Goal: Task Accomplishment & Management: Manage account settings

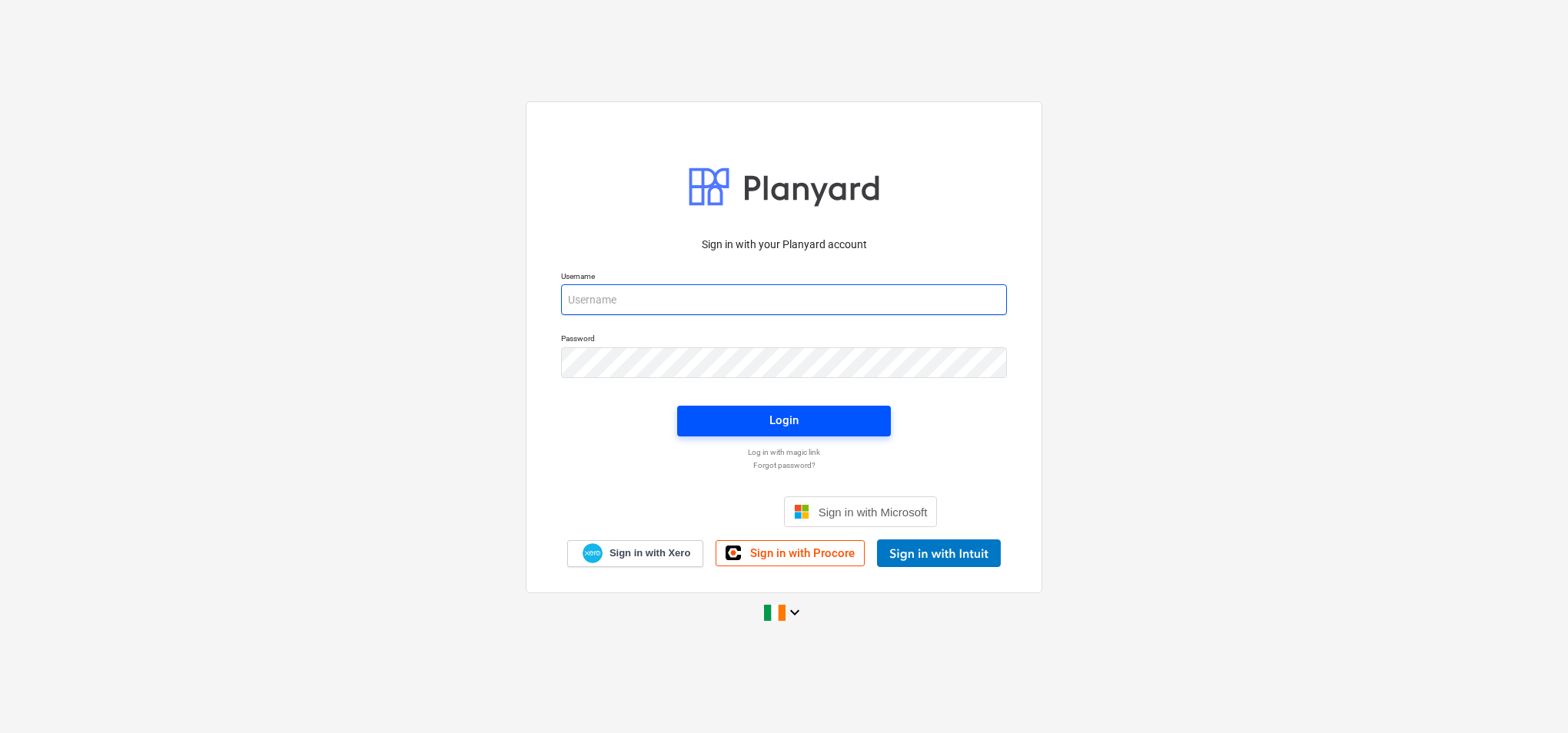
type input "[PERSON_NAME][EMAIL_ADDRESS][PERSON_NAME][DOMAIN_NAME]"
click at [784, 423] on div "Login" at bounding box center [784, 421] width 30 height 20
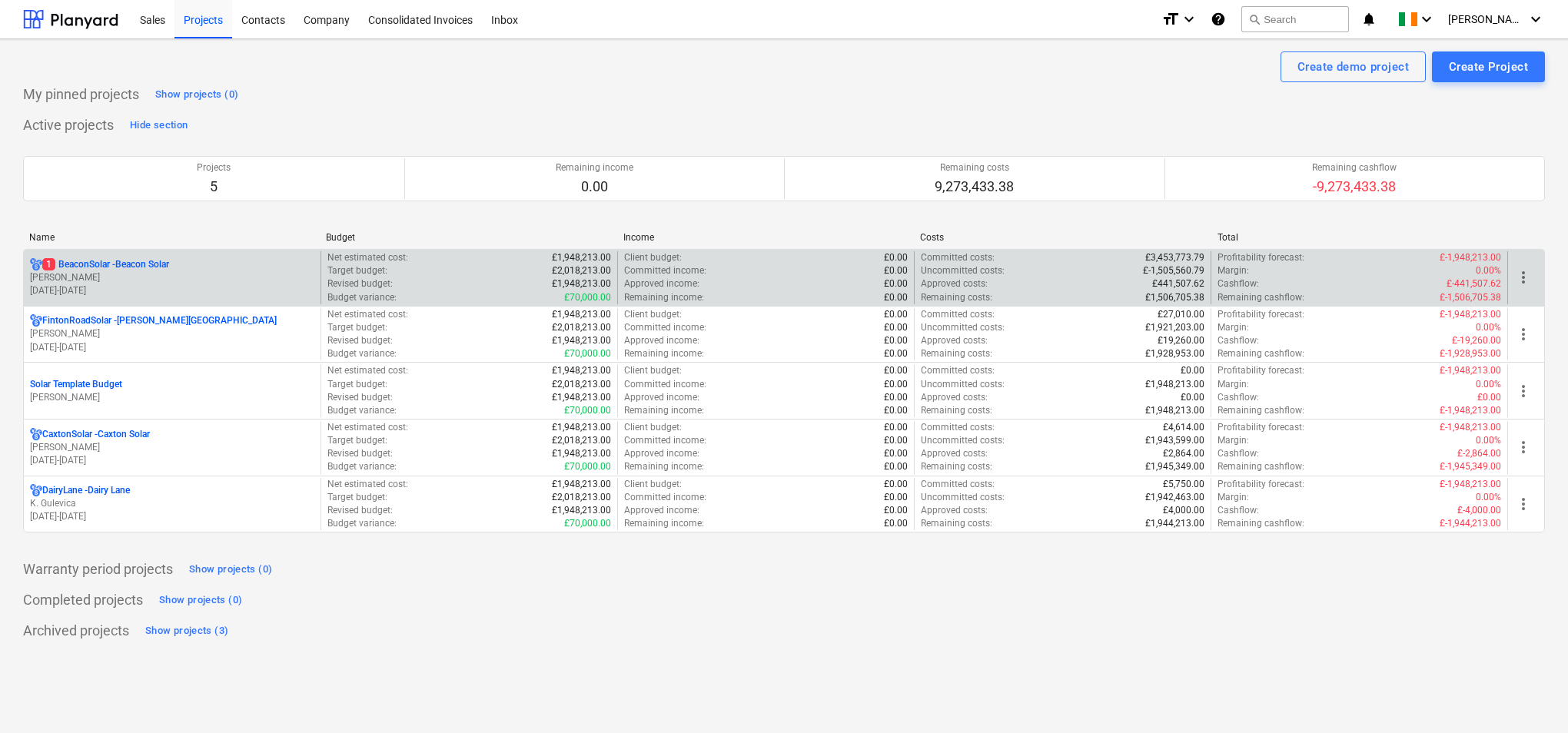
click at [272, 271] on p "[PERSON_NAME]" at bounding box center [172, 277] width 284 height 13
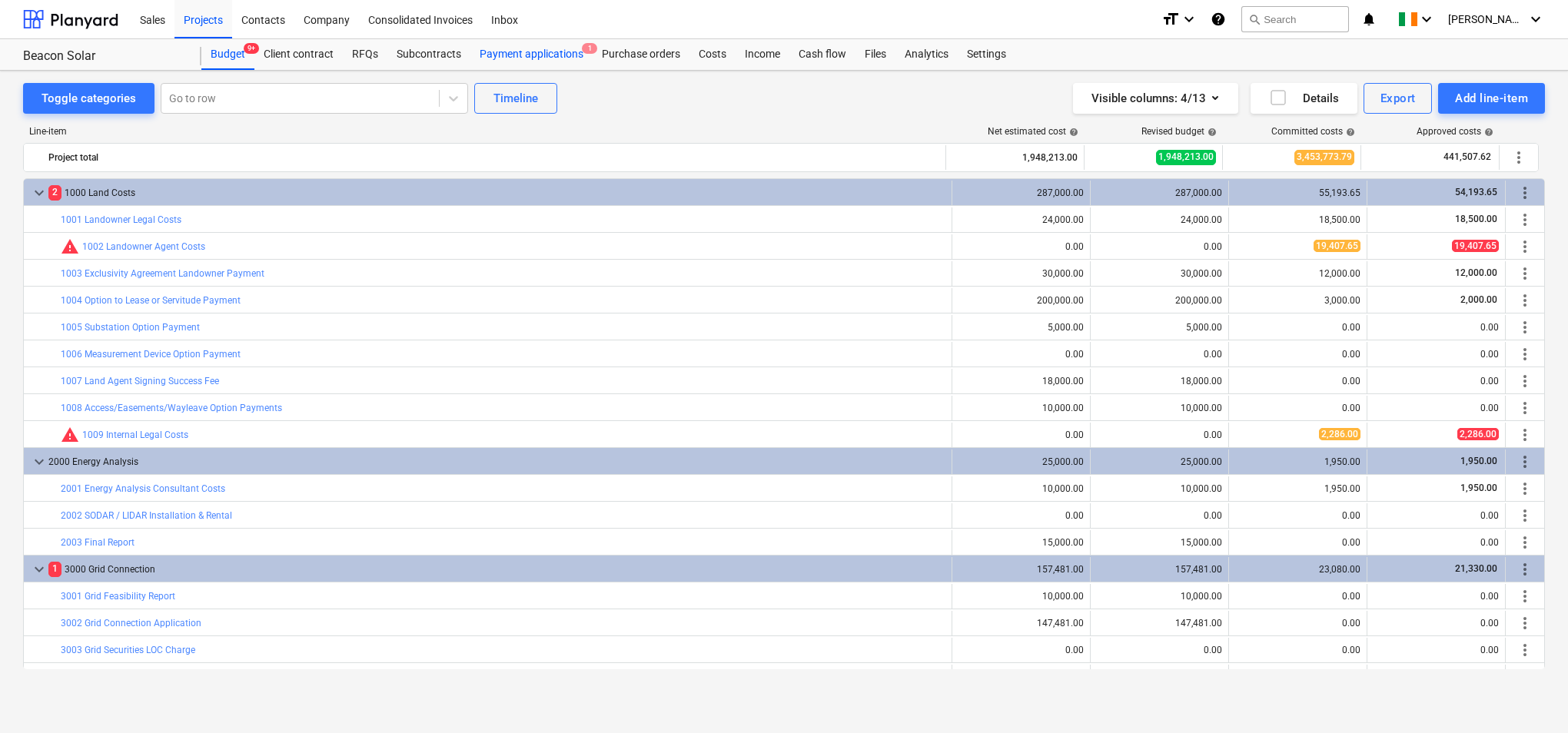
click at [502, 54] on div "Payment applications 1" at bounding box center [531, 54] width 122 height 31
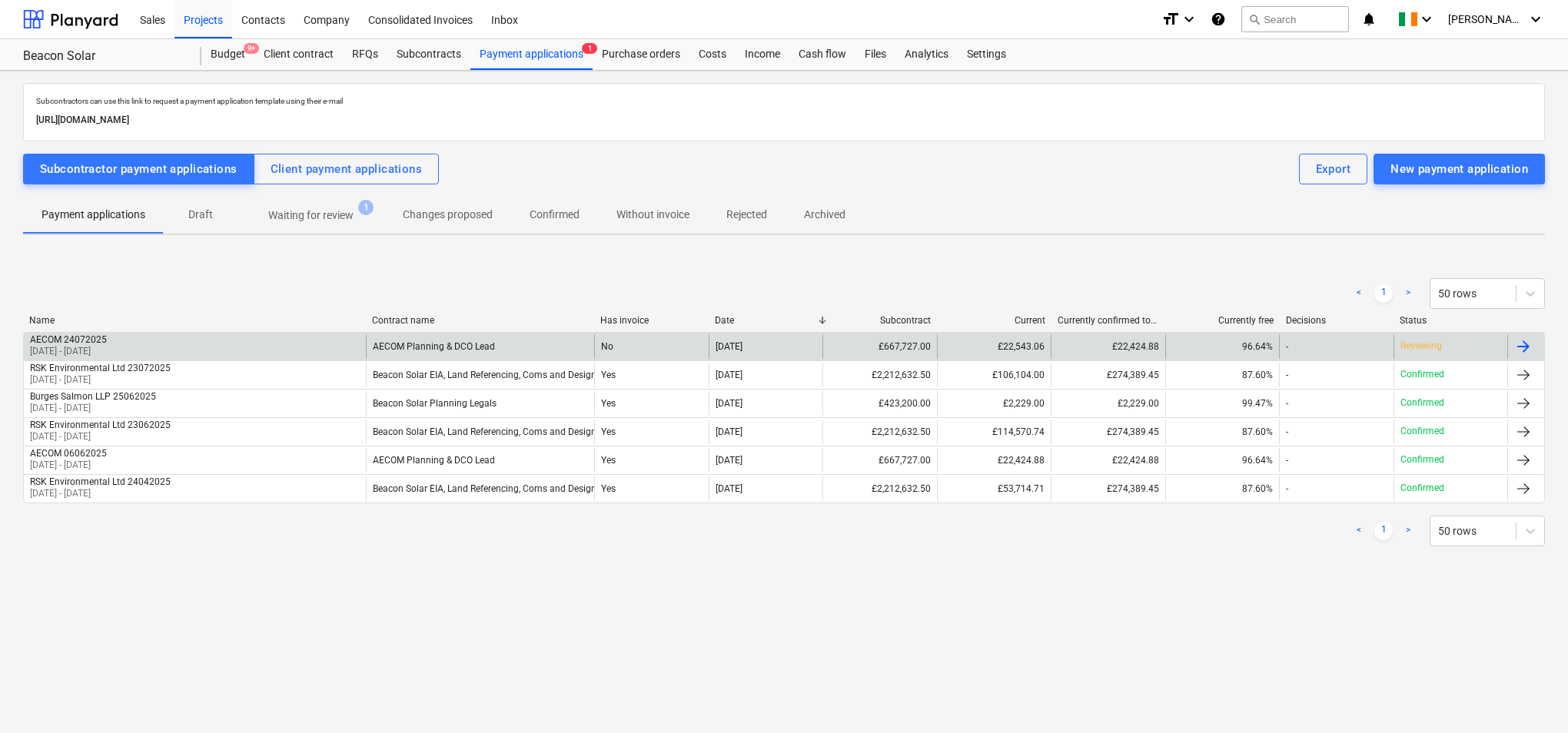
click at [509, 344] on div "AECOM Planning & DCO Lead" at bounding box center [480, 347] width 228 height 25
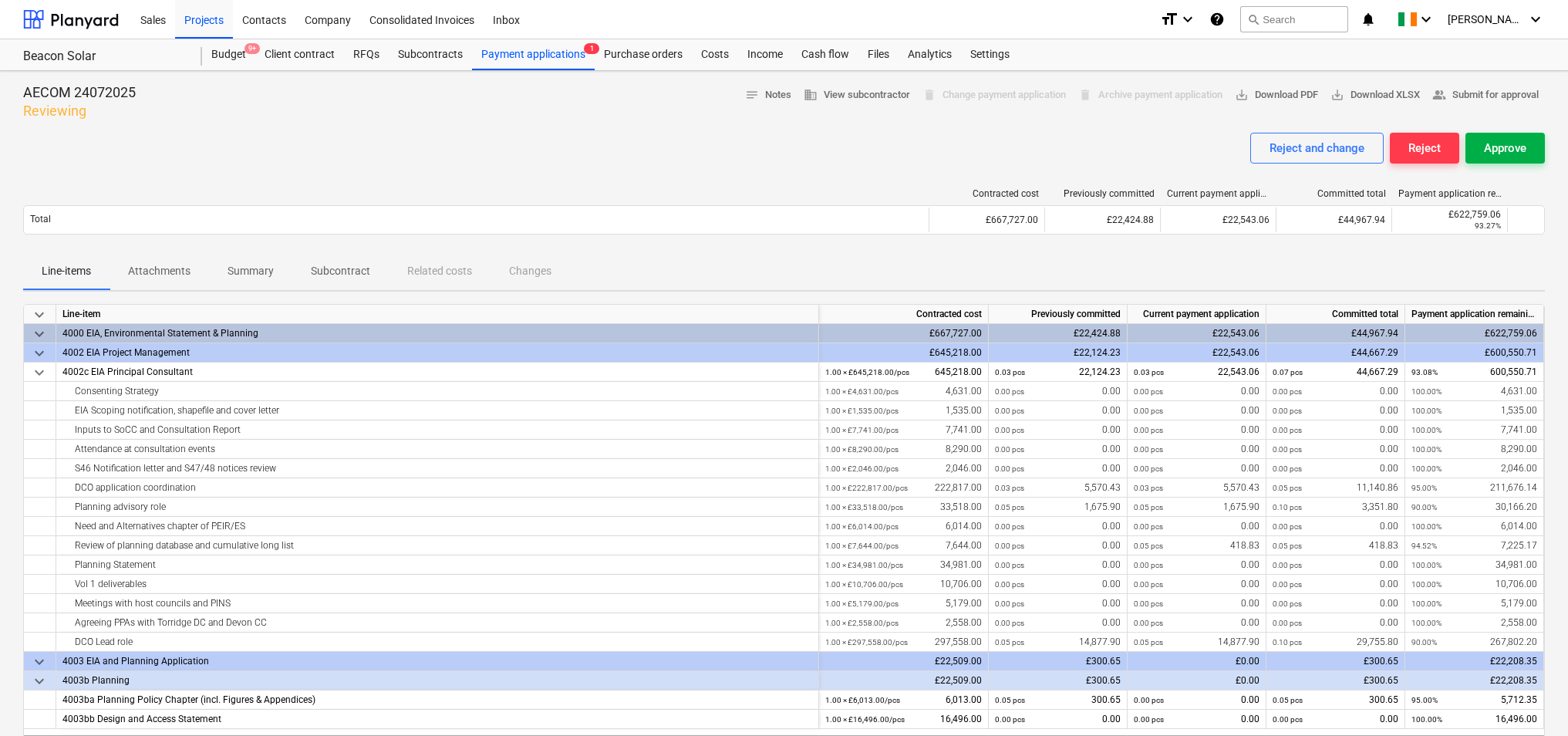
click at [1506, 145] on div "Approve" at bounding box center [1505, 148] width 42 height 20
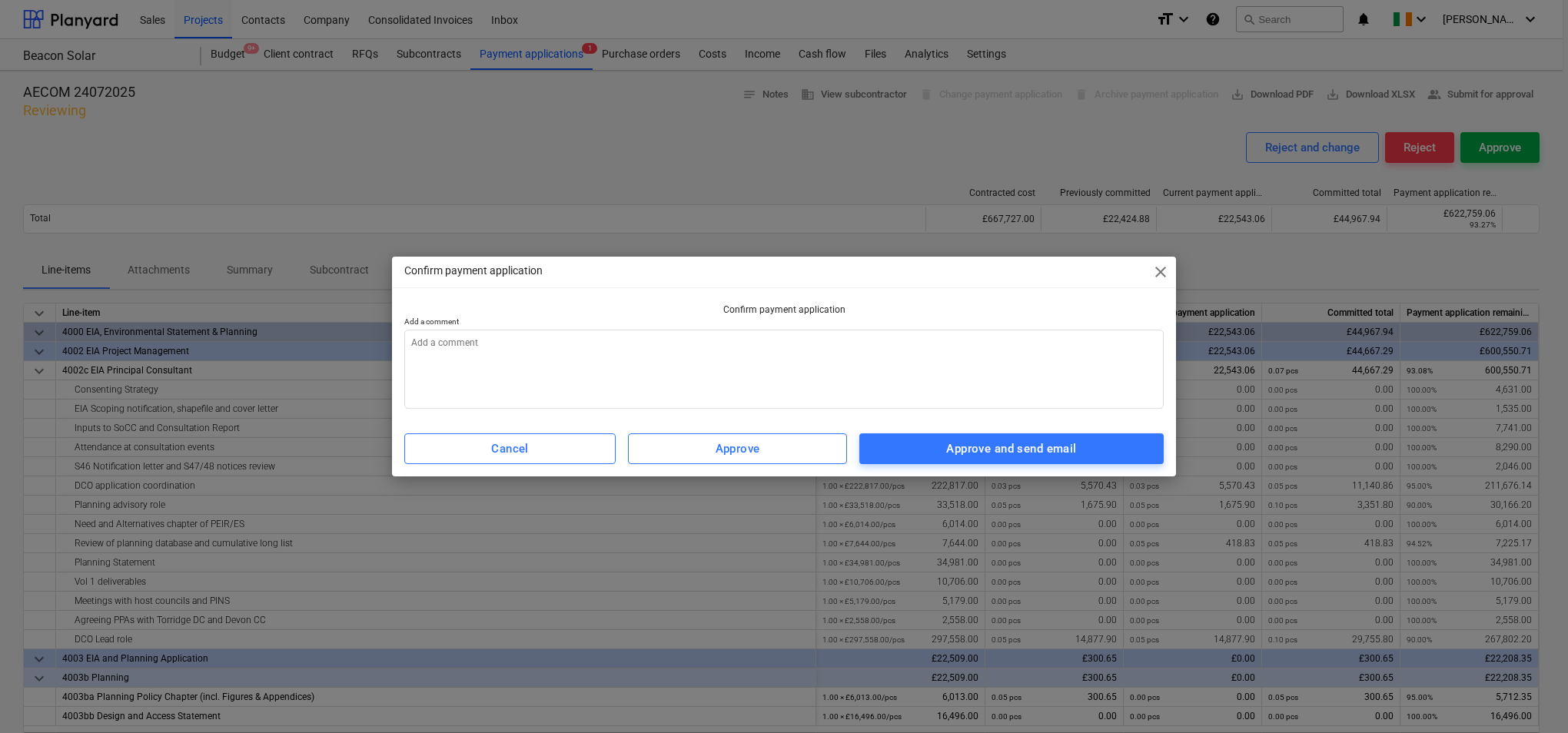
type textarea "x"
click at [934, 343] on textarea at bounding box center [784, 370] width 760 height 79
type textarea "p"
type textarea "x"
type textarea "pl"
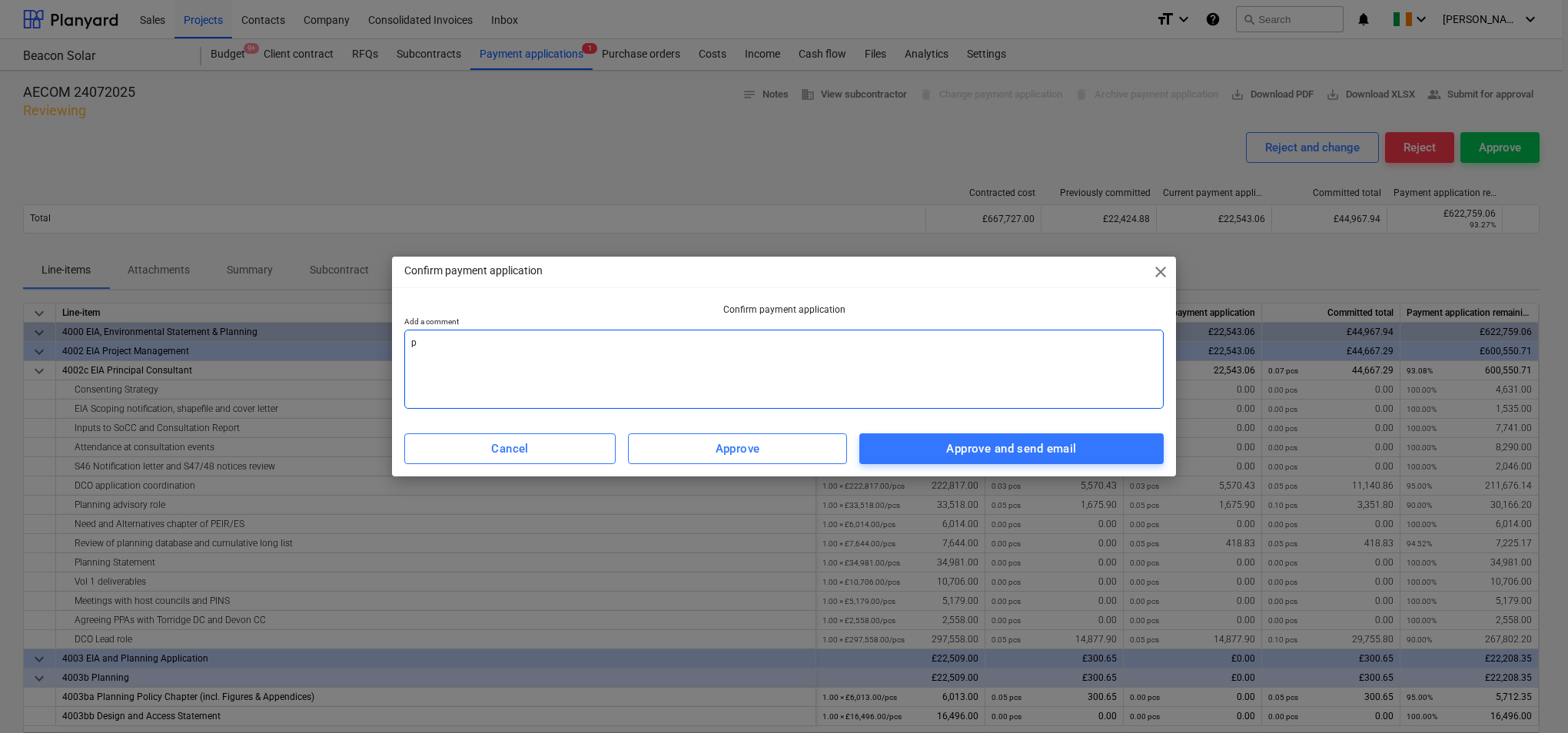
type textarea "x"
type textarea "ple"
type textarea "x"
type textarea "plea"
type textarea "x"
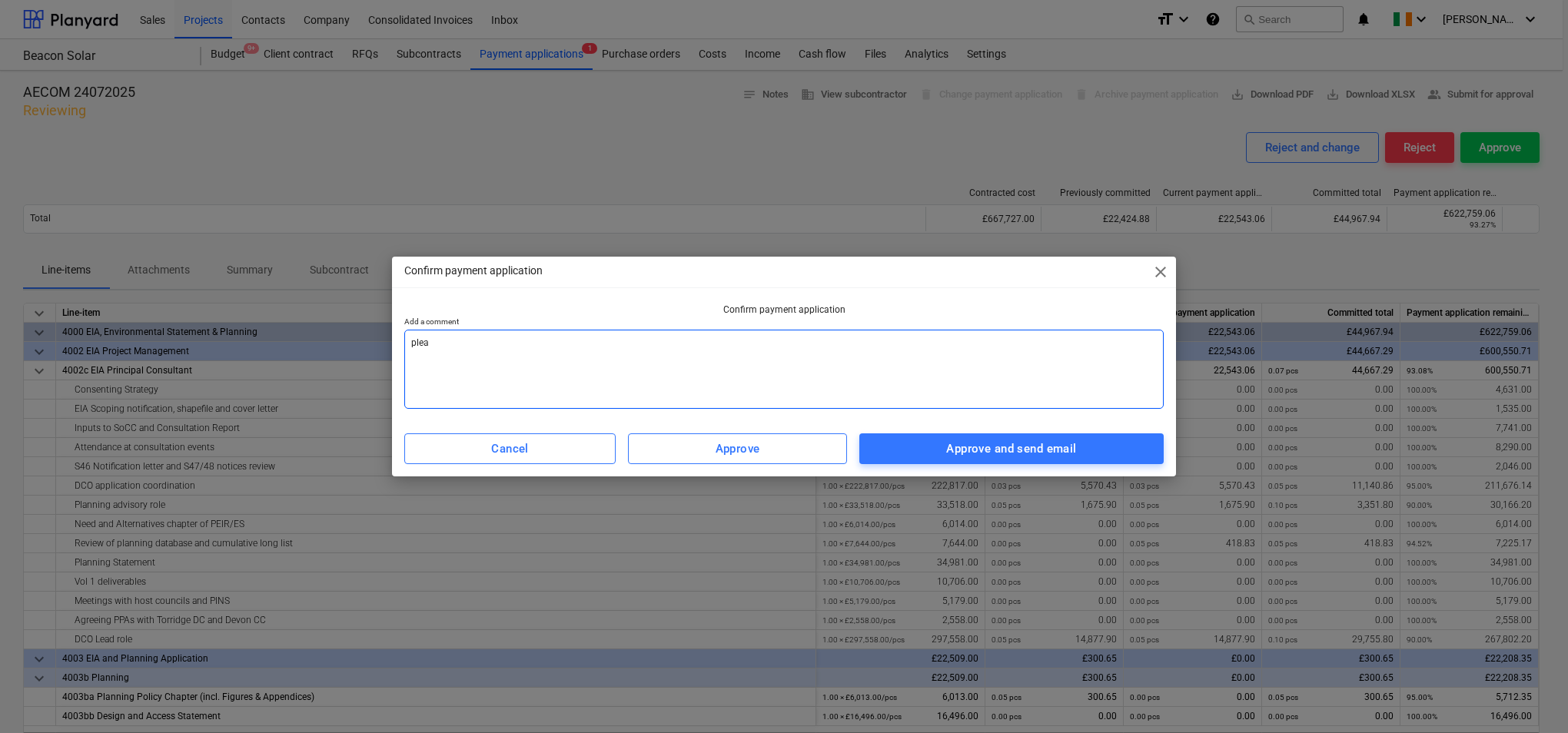
type textarea "pleas"
type textarea "x"
type textarea "please"
type textarea "x"
type textarea "please"
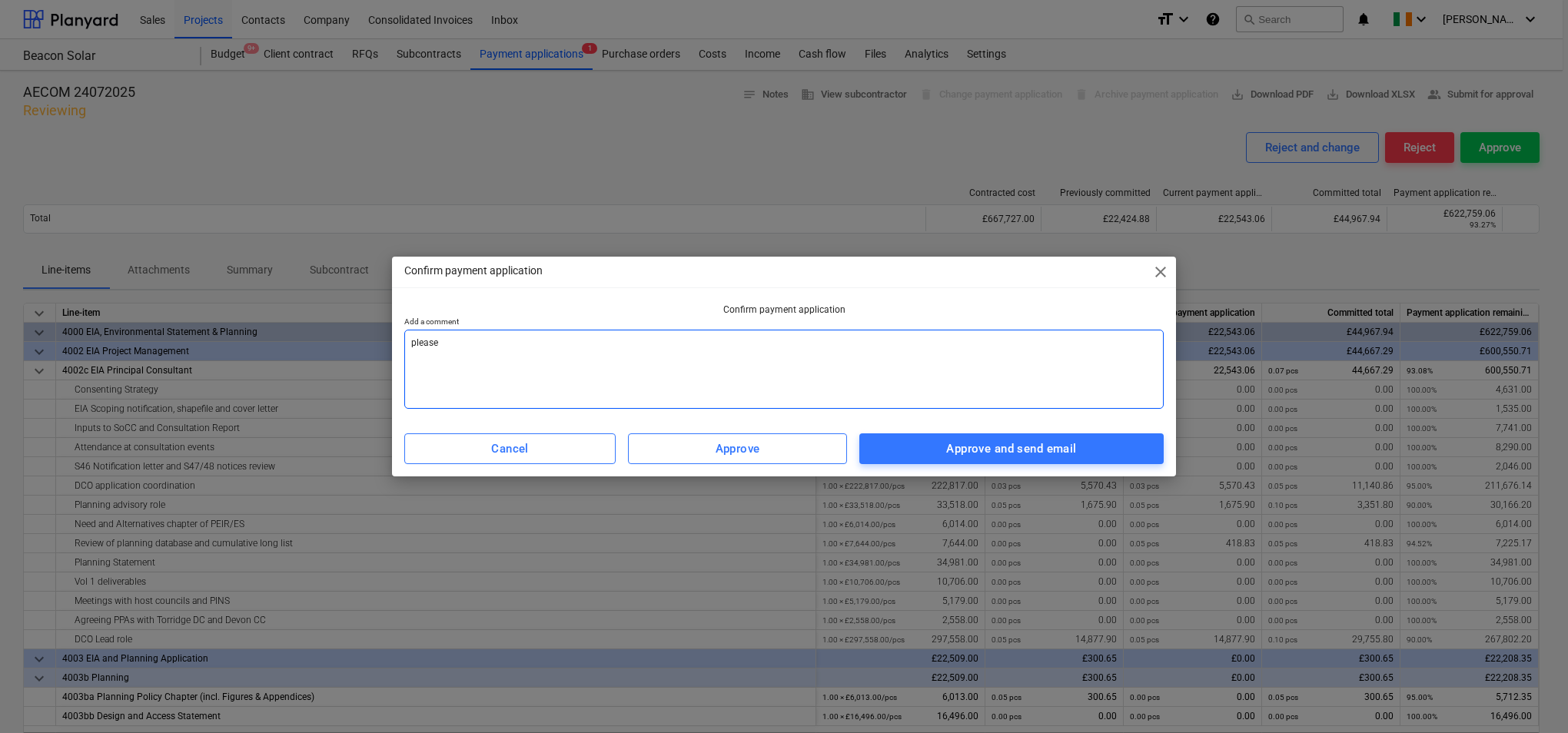
type textarea "x"
type textarea "please f"
type textarea "x"
type textarea "please fo"
type textarea "x"
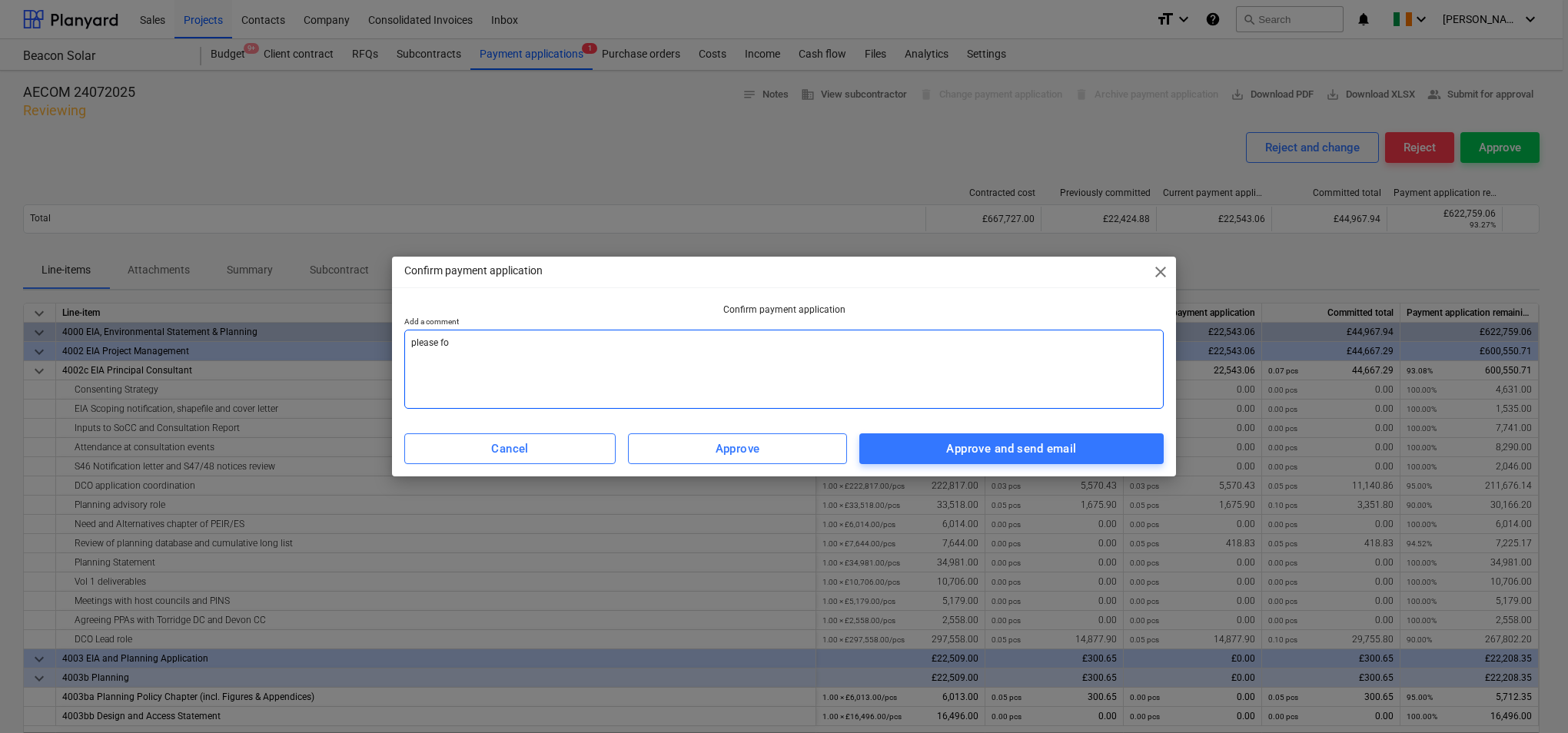
type textarea "please fol"
type textarea "x"
type textarea "please foll"
type textarea "x"
type textarea "please folll"
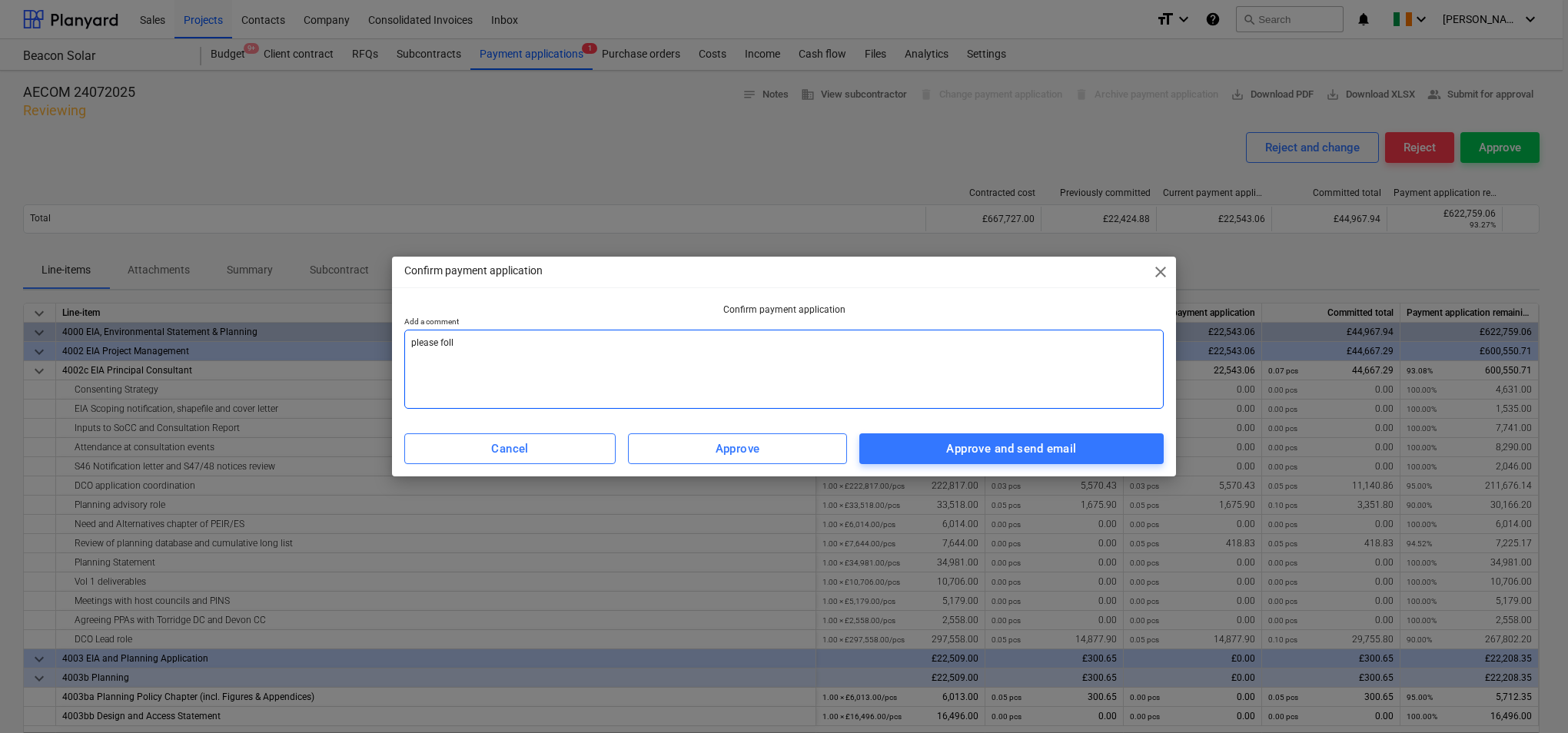
type textarea "x"
type textarea "please foll"
type textarea "x"
type textarea "please follo"
type textarea "x"
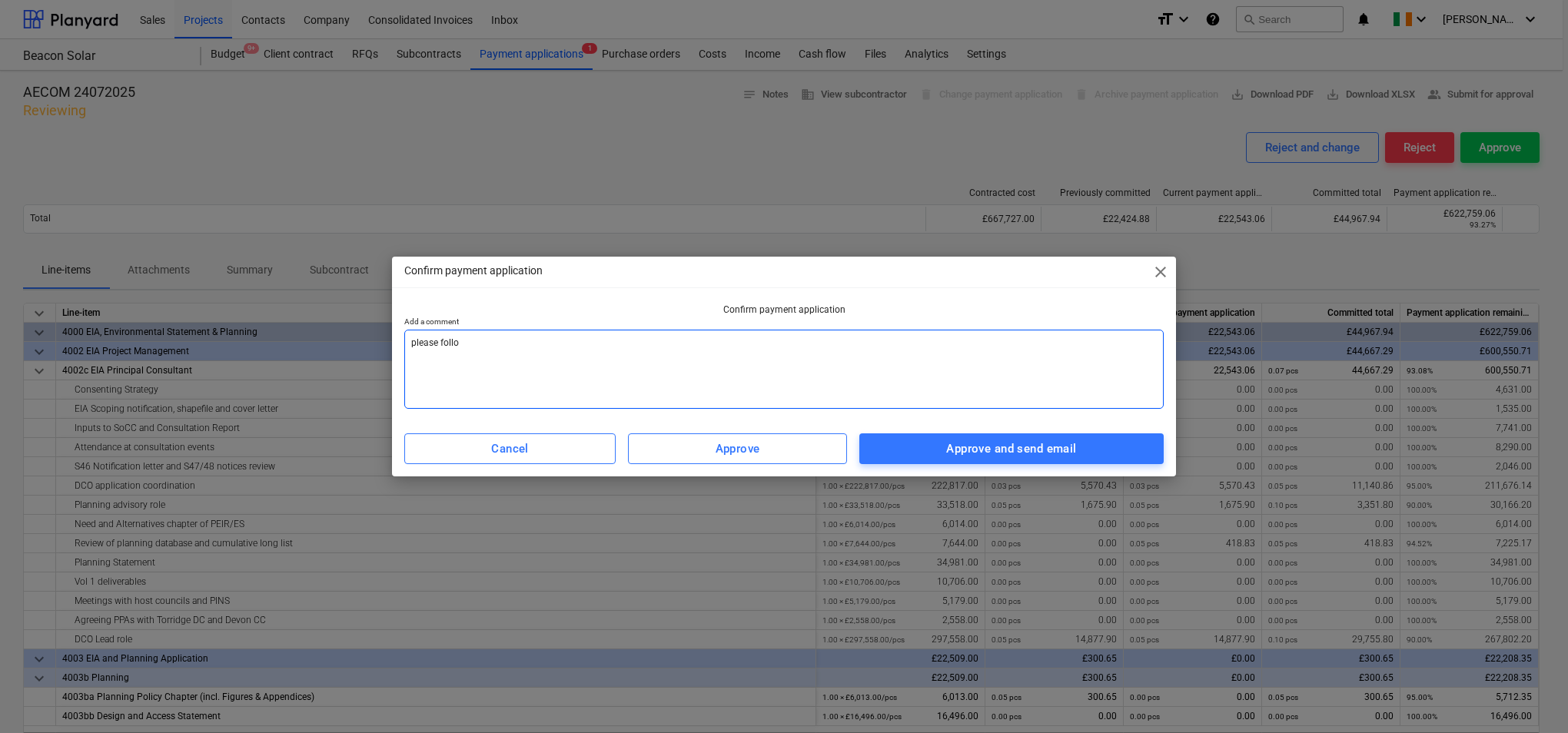
type textarea "please follow"
type textarea "x"
type textarea "please follow"
type textarea "x"
type textarea "please follow l"
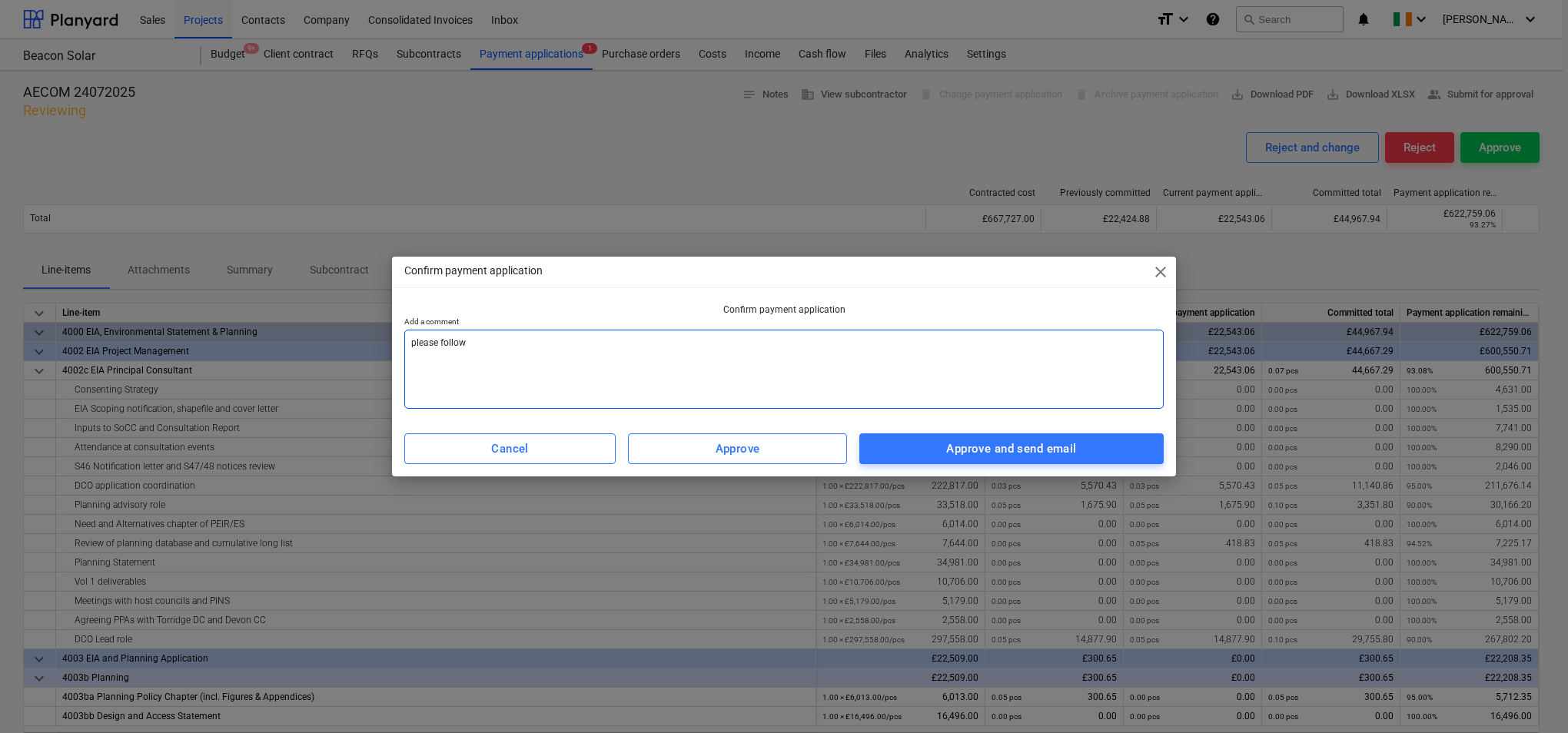
type textarea "x"
type textarea "please follow li"
type textarea "x"
type textarea "please follow [PERSON_NAME]"
type textarea "x"
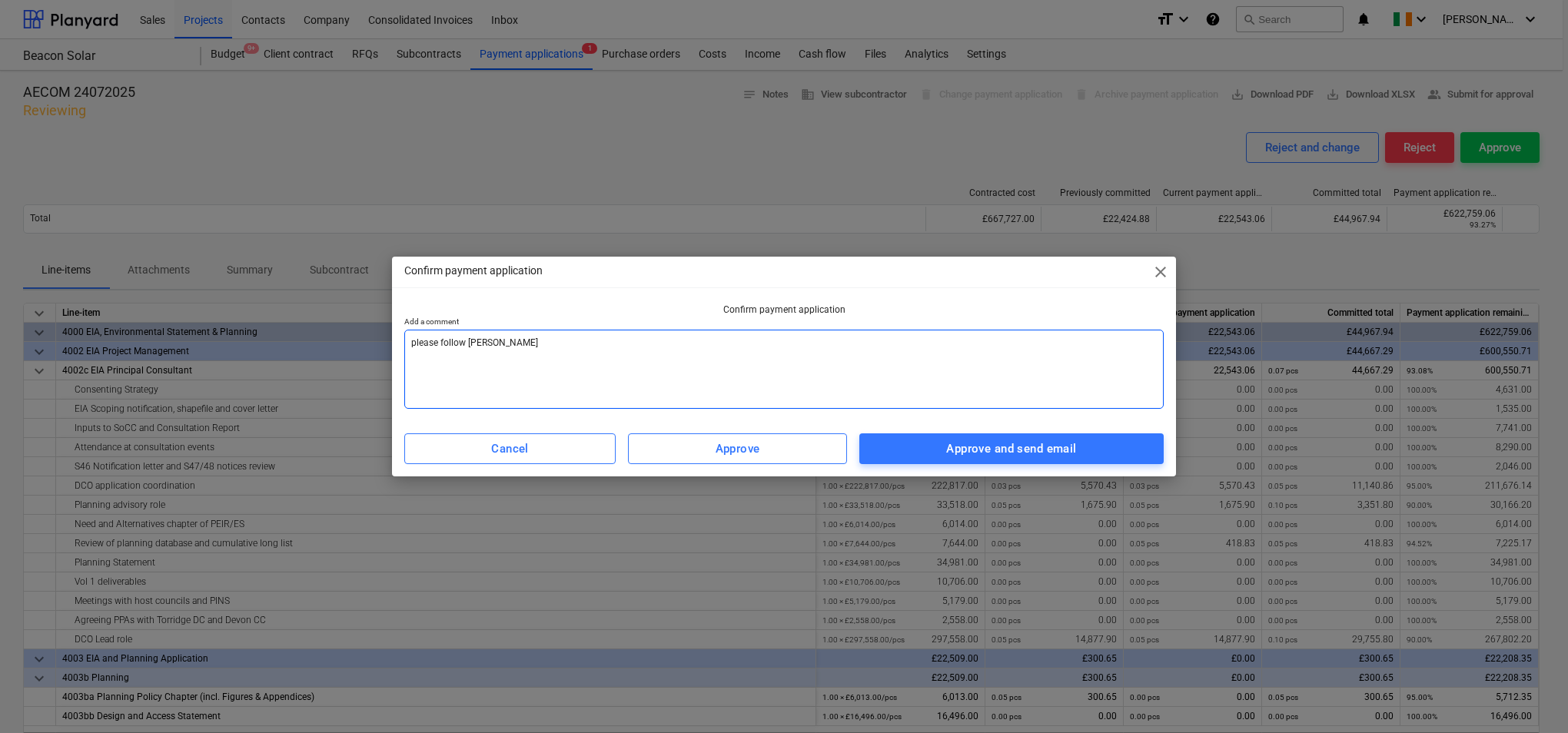
type textarea "please follow link"
type textarea "x"
type textarea "please follow link"
type textarea "x"
type textarea "please follow link a"
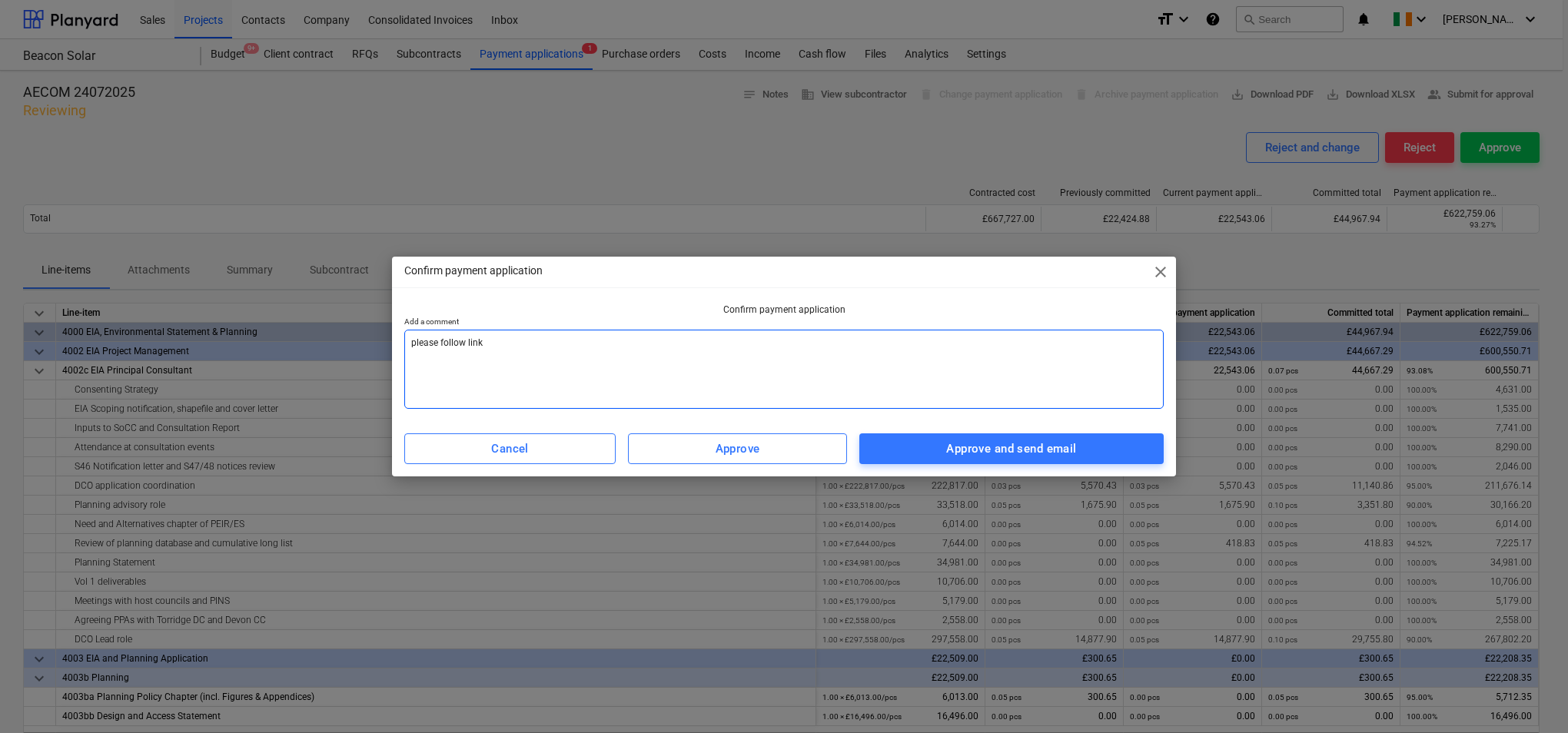
type textarea "x"
type textarea "please follow link an"
type textarea "x"
type textarea "please follow link and"
type textarea "x"
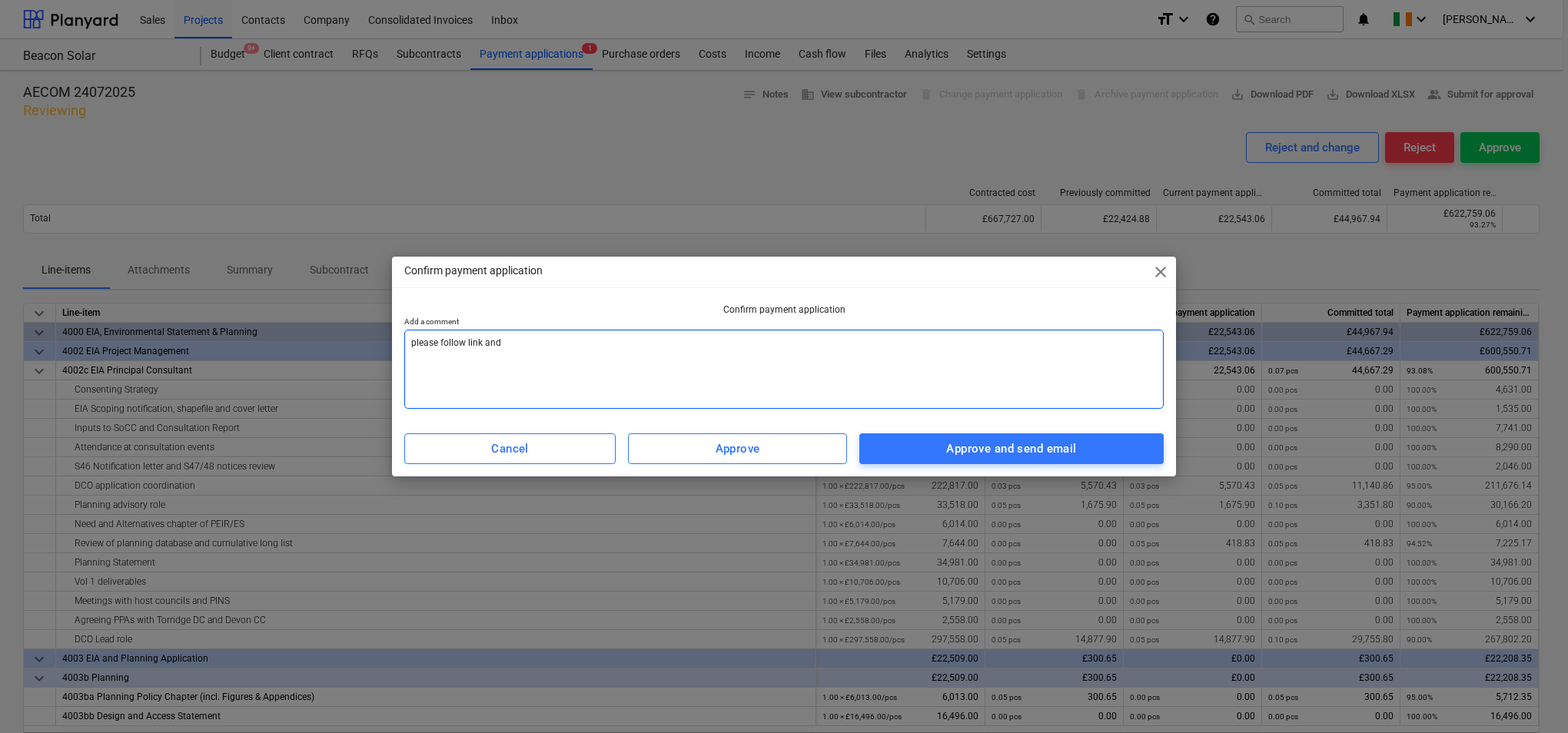
type textarea "please follow link and"
type textarea "x"
type textarea "please follow link and u"
type textarea "x"
type textarea "please follow link and up"
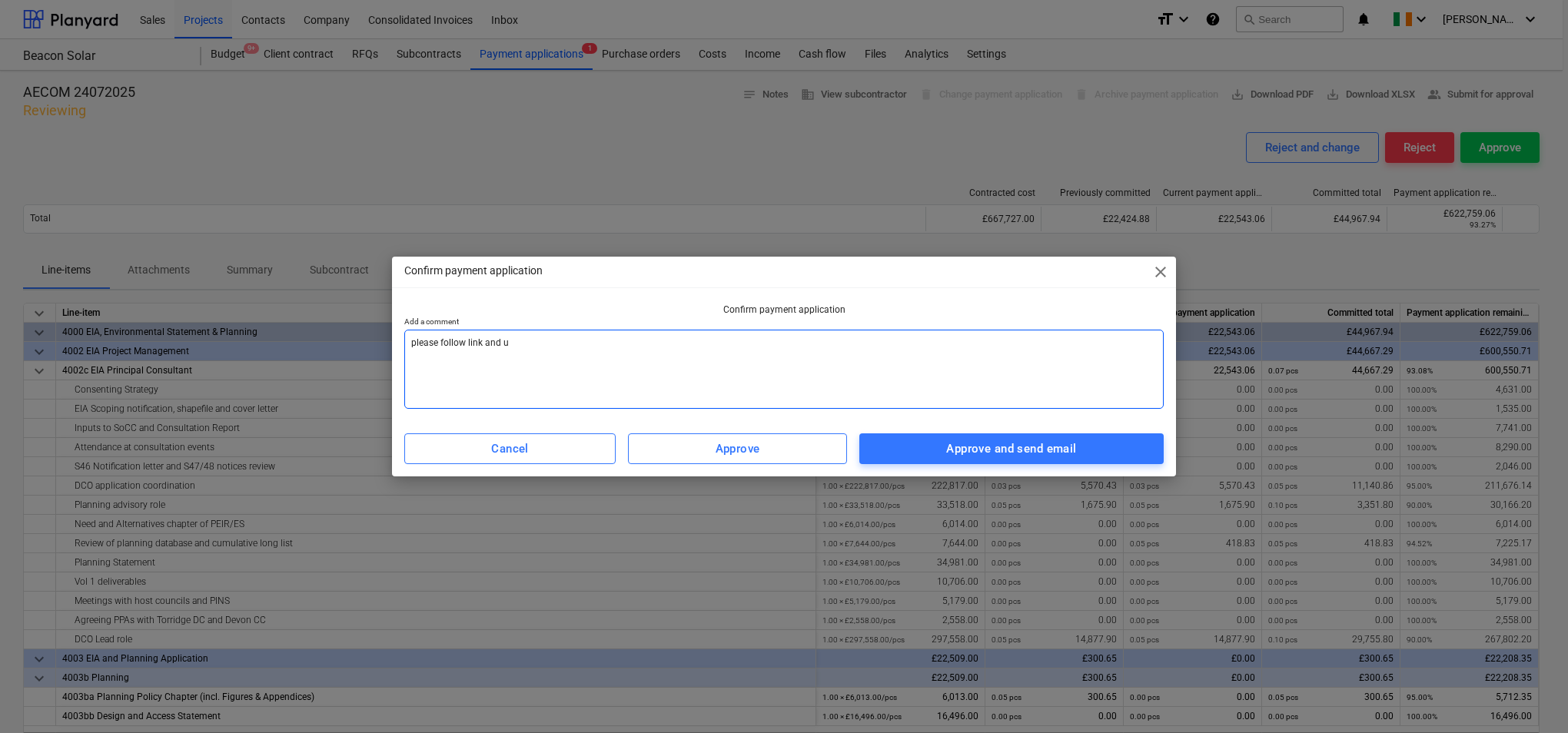
type textarea "x"
type textarea "please follow link and upl"
type textarea "x"
type textarea "please follow link and uplo"
type textarea "x"
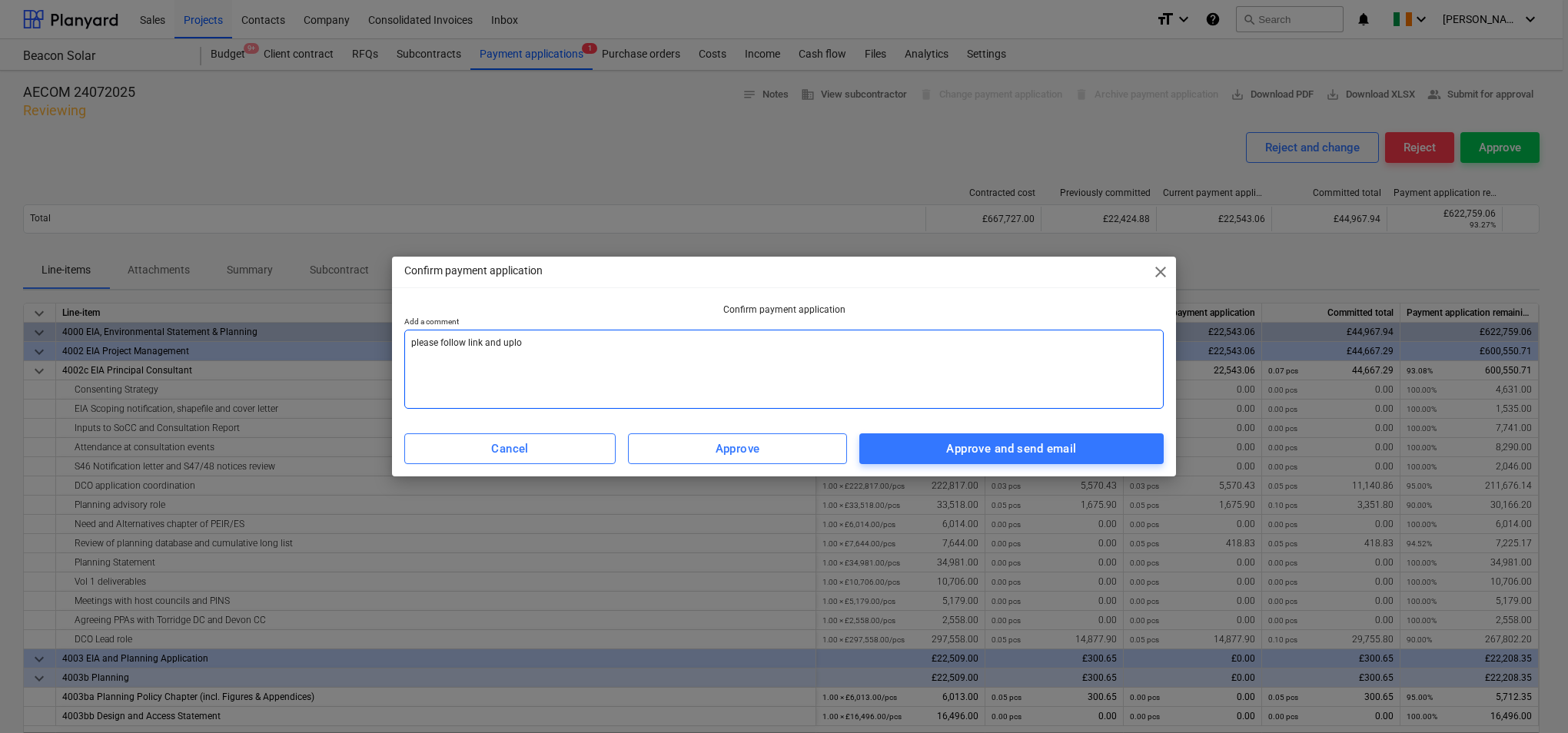
type textarea "please follow link and uploa"
type textarea "x"
type textarea "please follow link and upload"
type textarea "x"
type textarea "please follow link and upload"
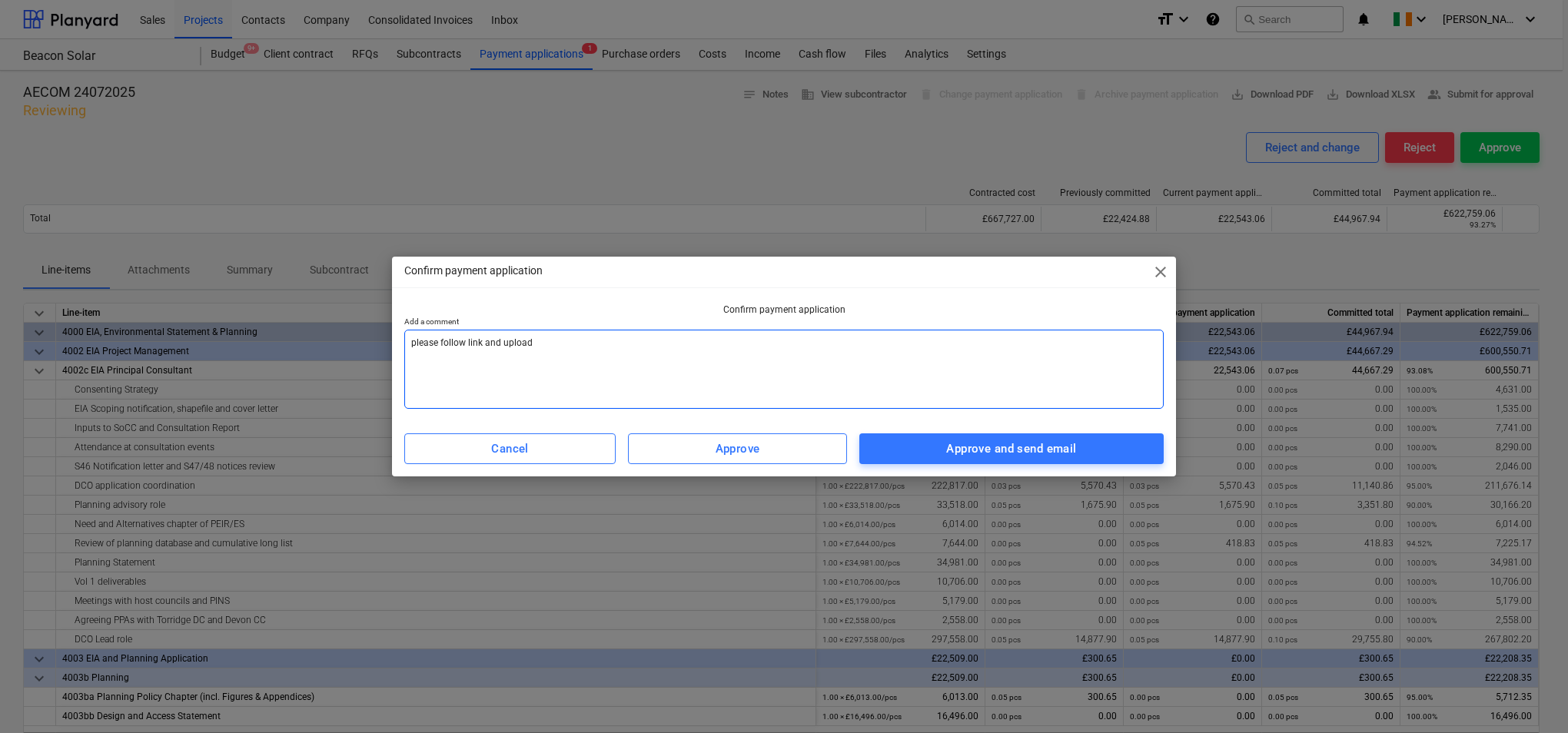
type textarea "x"
type textarea "please follow link and upload i"
type textarea "x"
type textarea "please follow link and upload in"
type textarea "x"
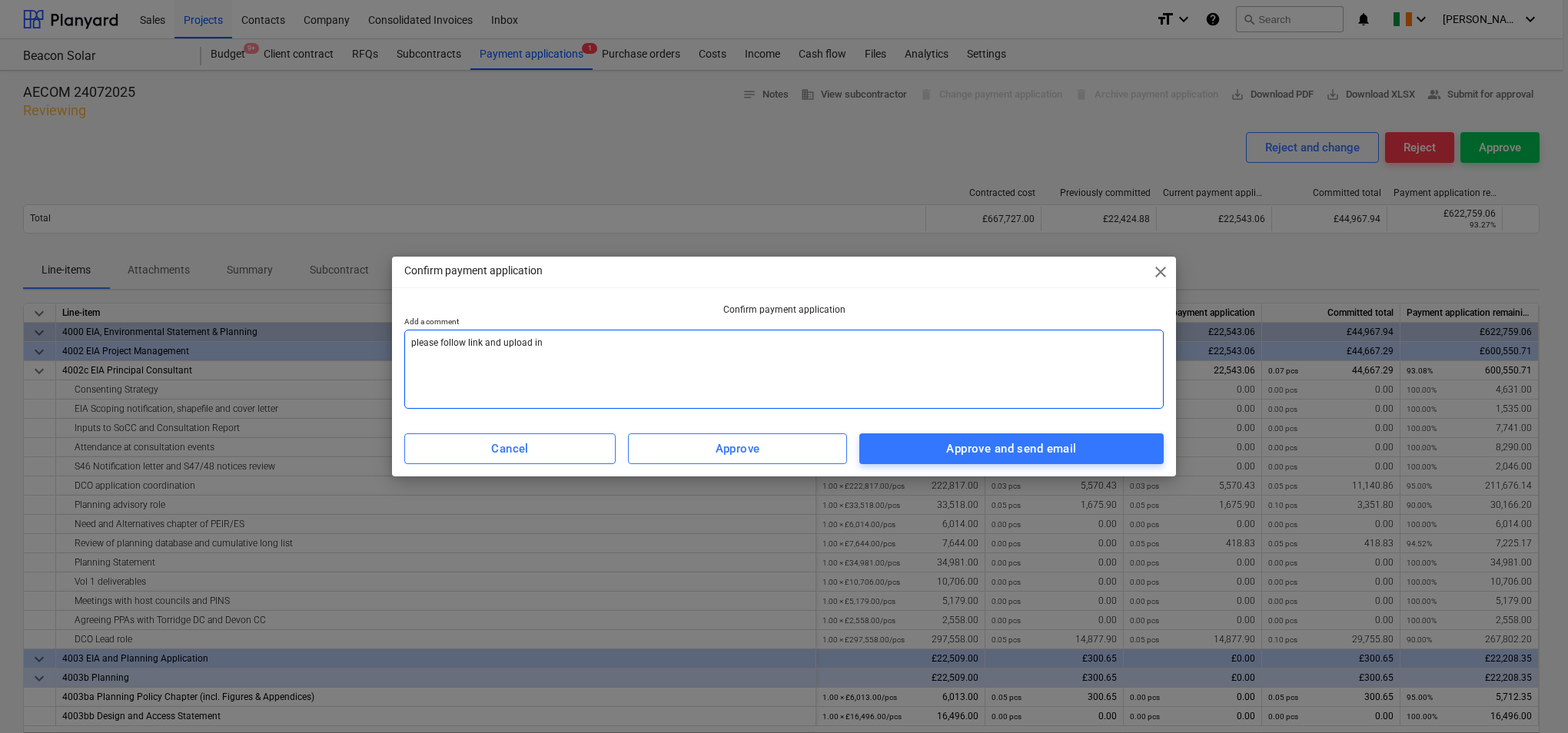
type textarea "please follow link and upload inv"
type textarea "x"
type textarea "please follow link and upload invo"
type textarea "x"
type textarea "please follow link and upload invoi"
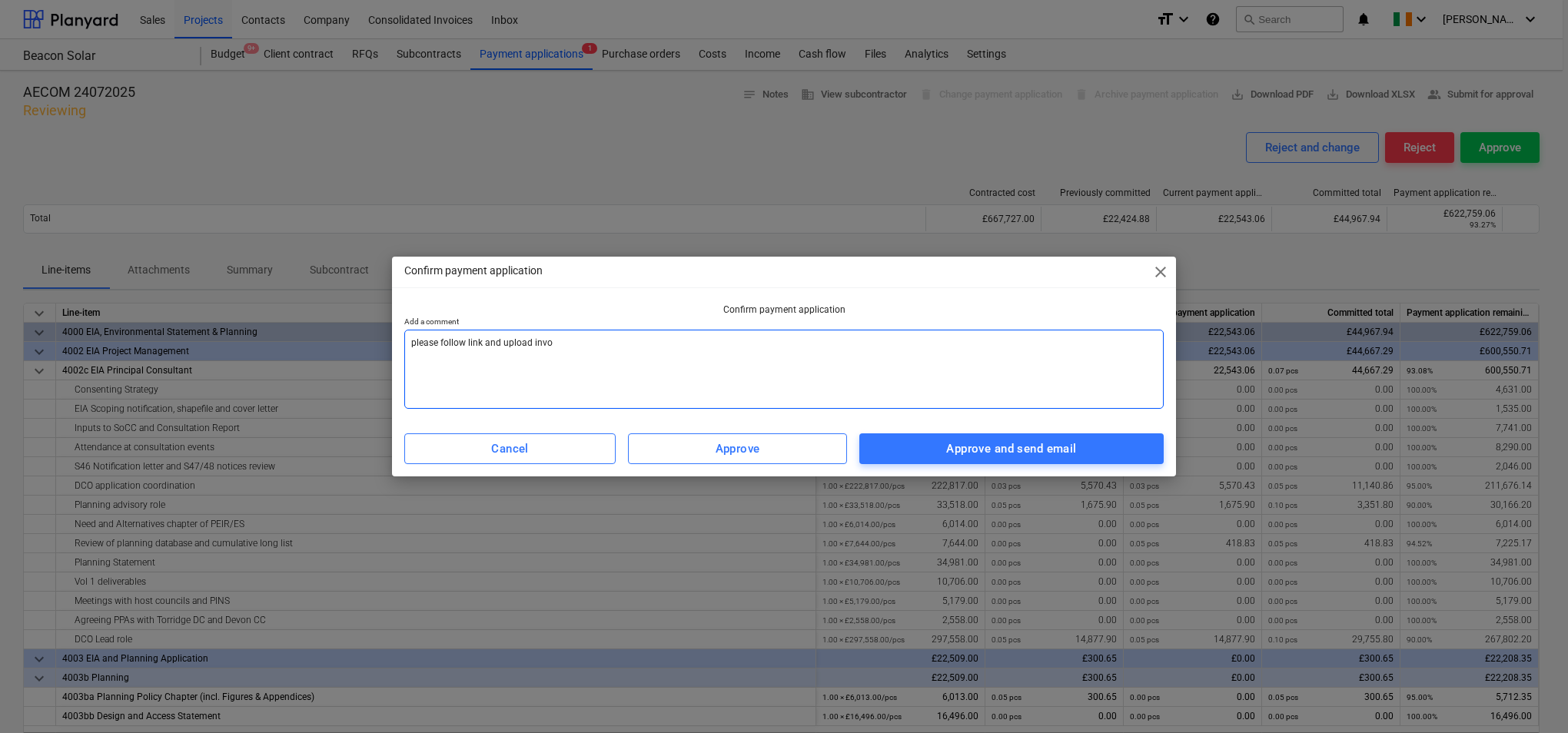
type textarea "x"
type textarea "please follow link and upload invoic"
type textarea "x"
type textarea "please follow link and upload invoice"
type textarea "x"
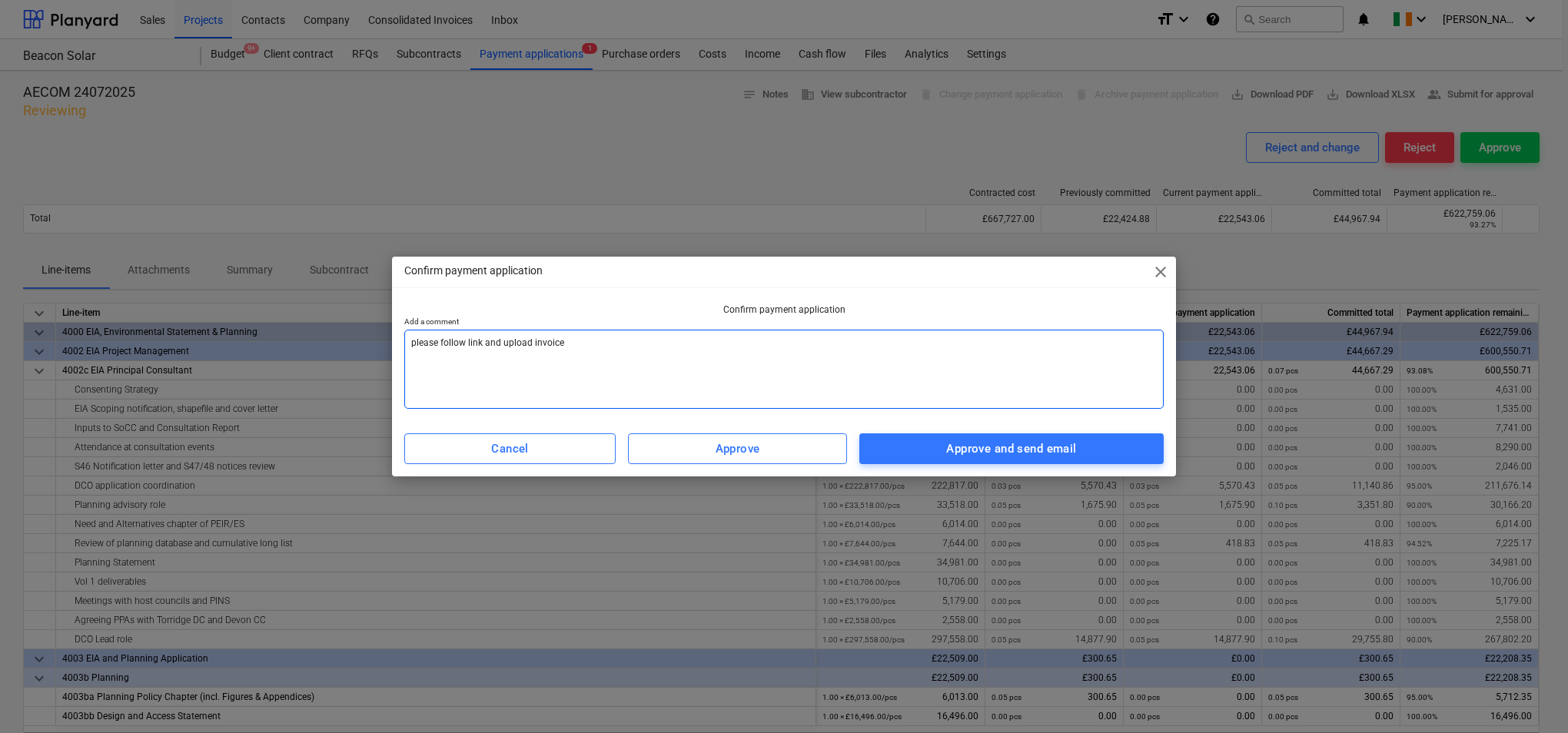
type textarea "please follow link and upload invoice"
type textarea "x"
type textarea "please follow link and upload invoice t"
type textarea "x"
type textarea "please follow link and upload invoice to"
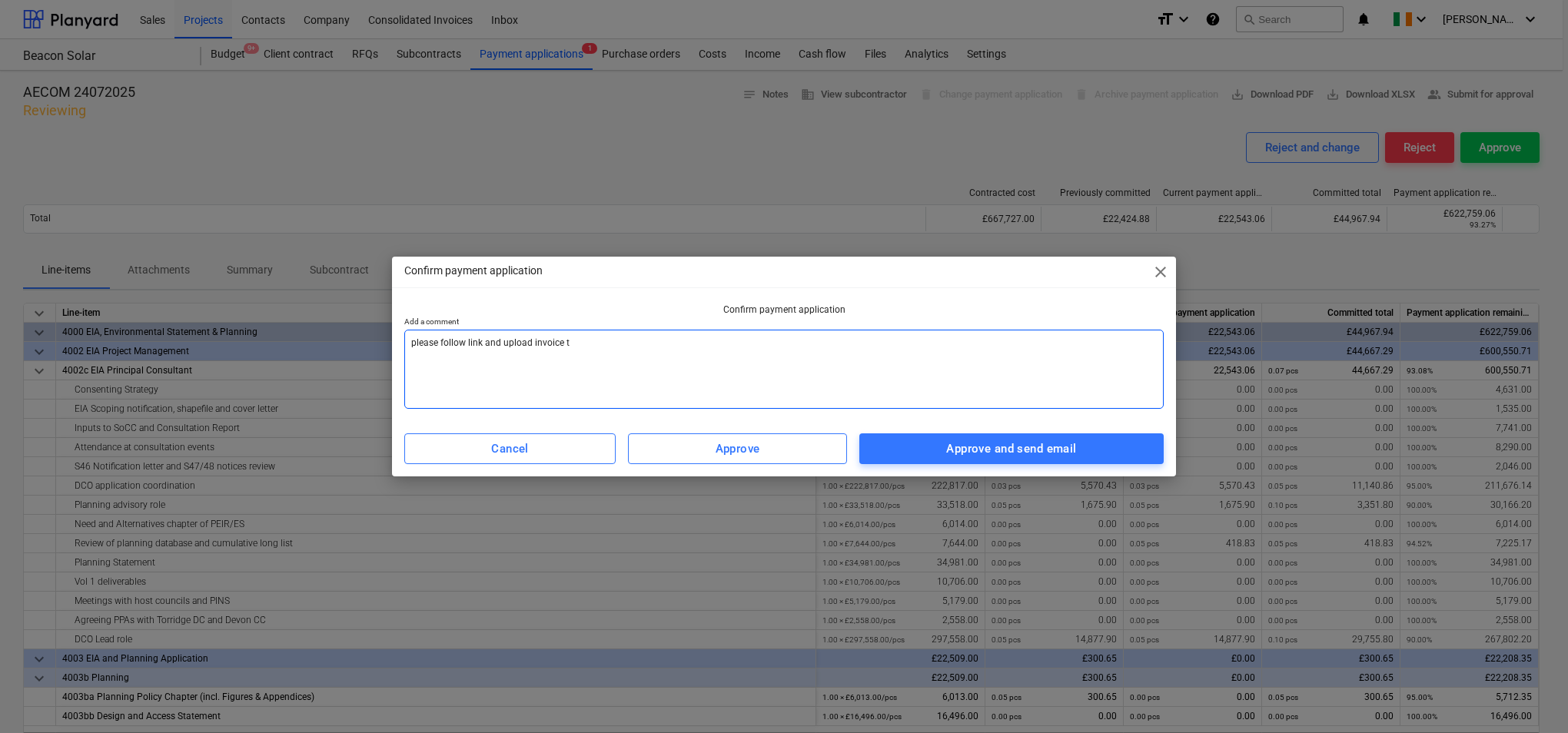
type textarea "x"
type textarea "please follow link and upload invoice to"
type textarea "x"
type textarea "please follow link and upload invoice to p"
type textarea "x"
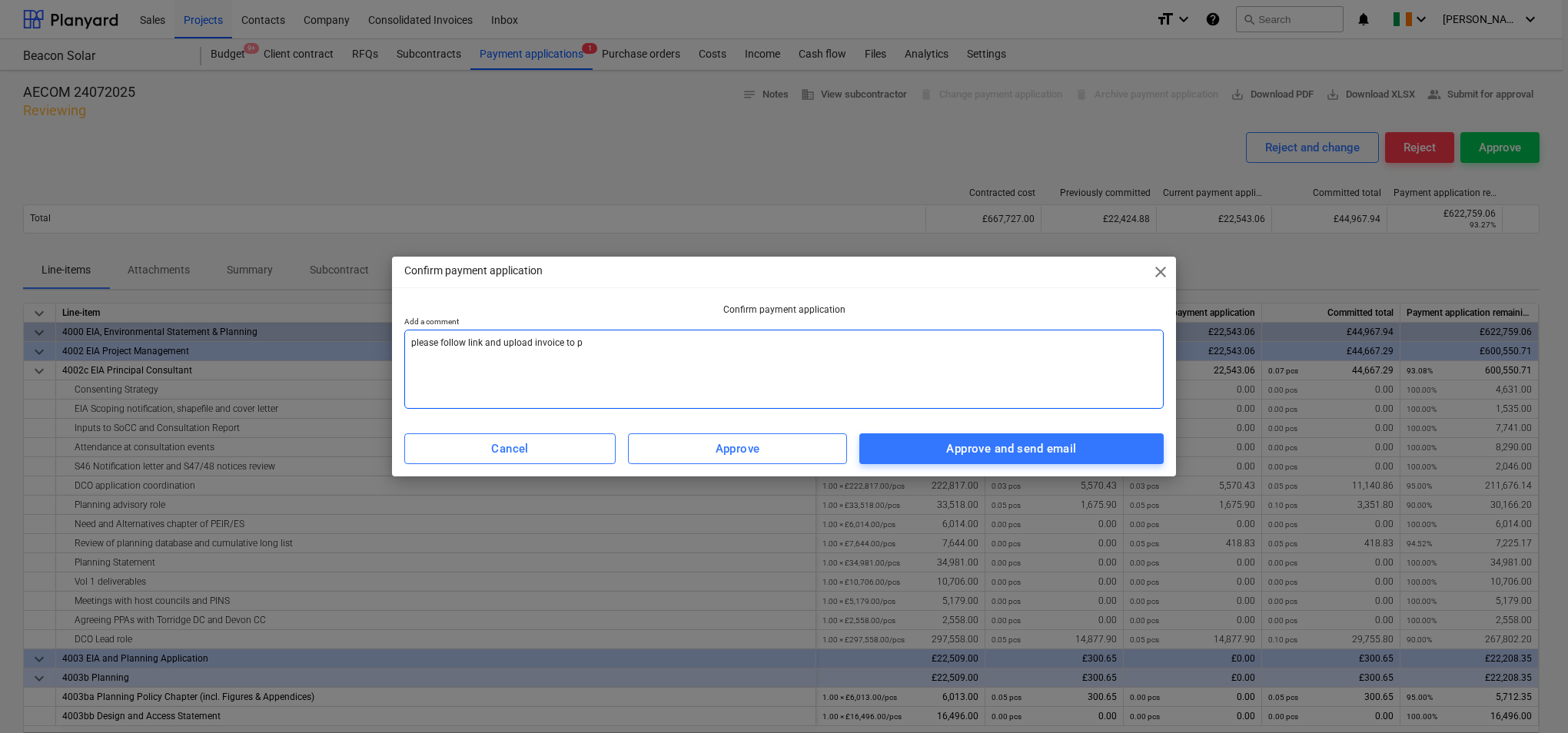
type textarea "please follow link and upload invoice to pl"
type textarea "x"
type textarea "please follow link and upload invoice to pla"
type textarea "x"
type textarea "please follow link and upload invoice to plan"
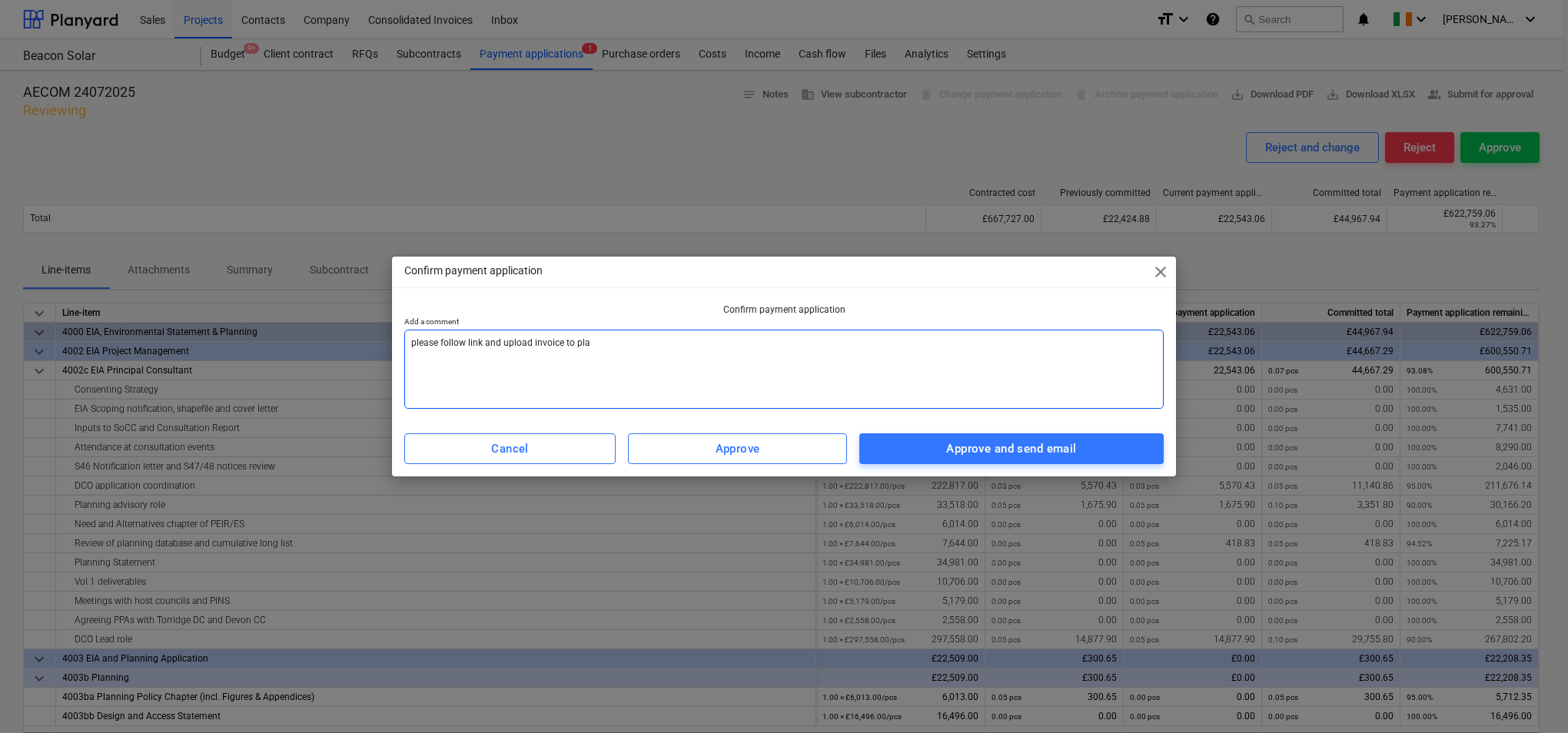
type textarea "x"
type textarea "please follow link and upload invoice to plany"
type textarea "x"
type textarea "please follow link and upload invoice to planya"
type textarea "x"
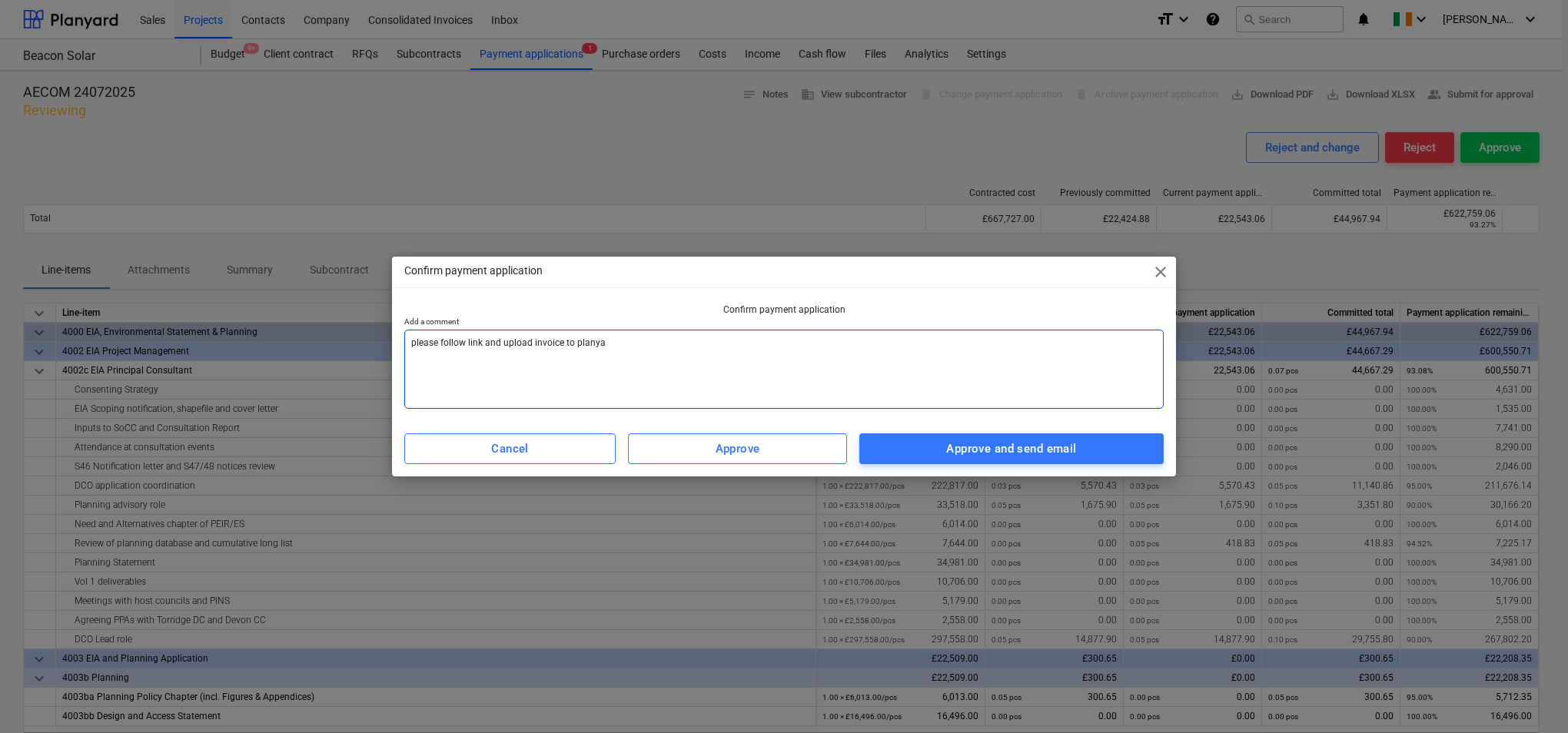
type textarea "please follow link and upload invoice to planyar"
type textarea "x"
type textarea "please follow link and upload invoice to planyard"
type textarea "x"
type textarea "please follow link and upload invoice to planyard"
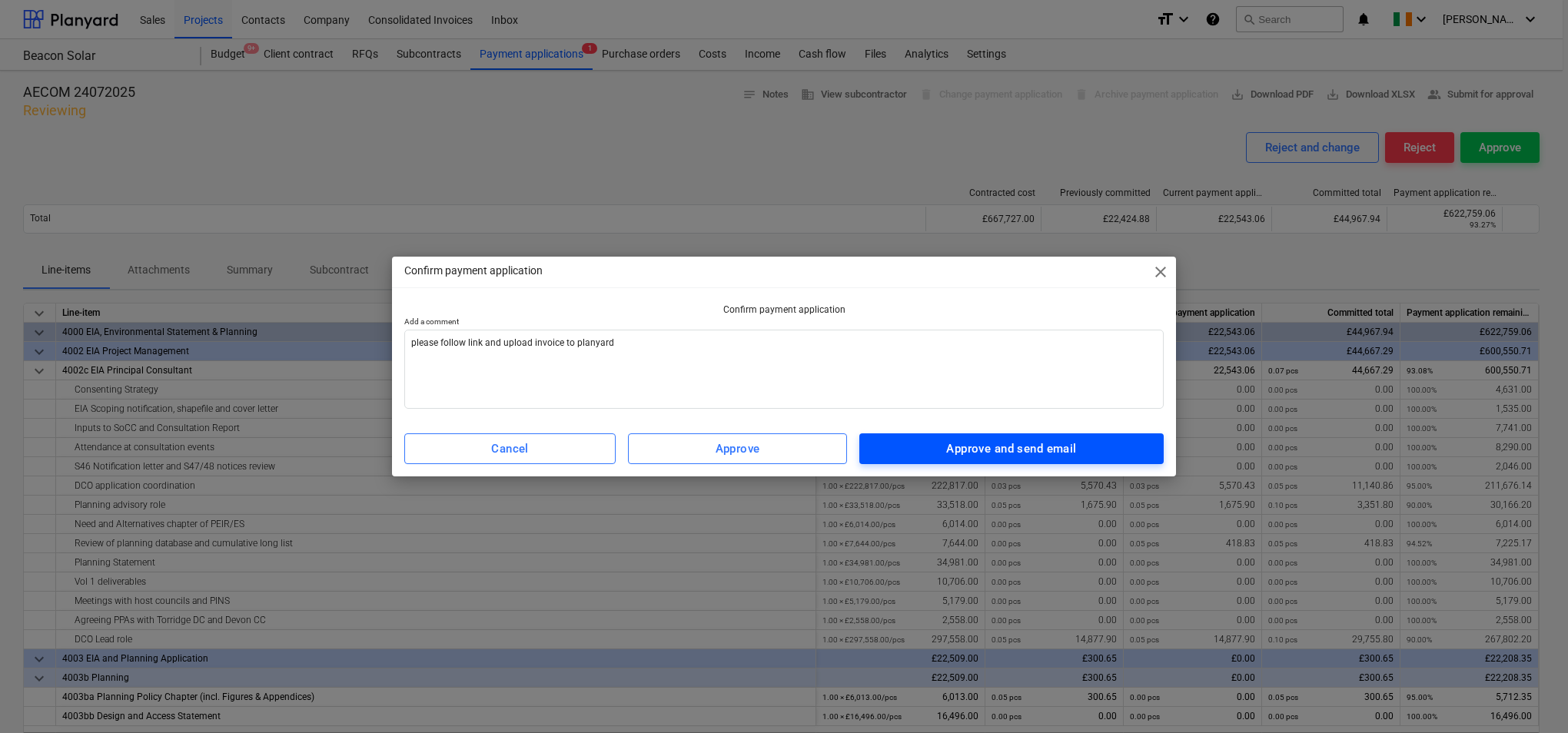
click at [1028, 452] on div "Approve and send email" at bounding box center [1010, 449] width 130 height 20
type textarea "x"
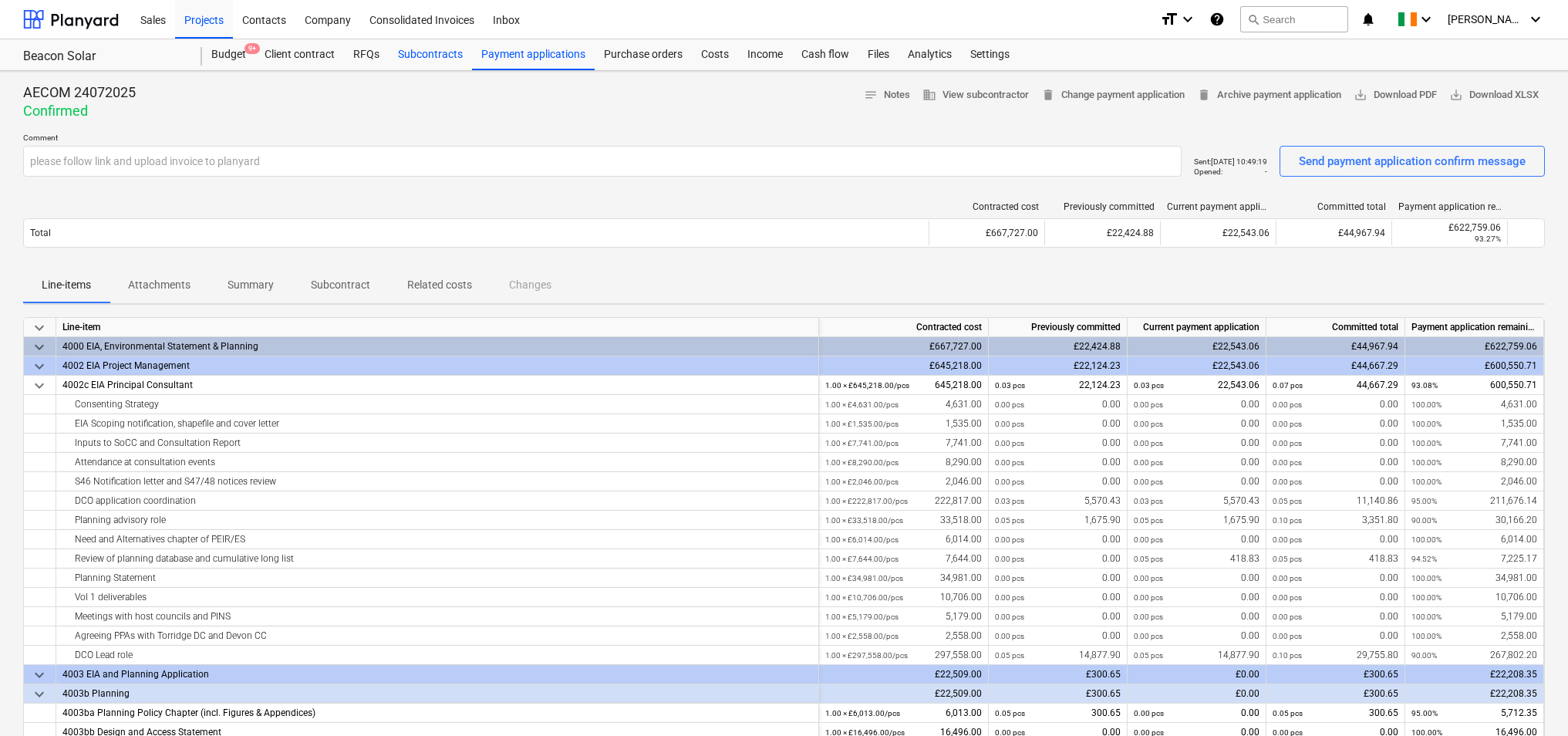
click at [440, 55] on div "Subcontracts" at bounding box center [430, 55] width 83 height 31
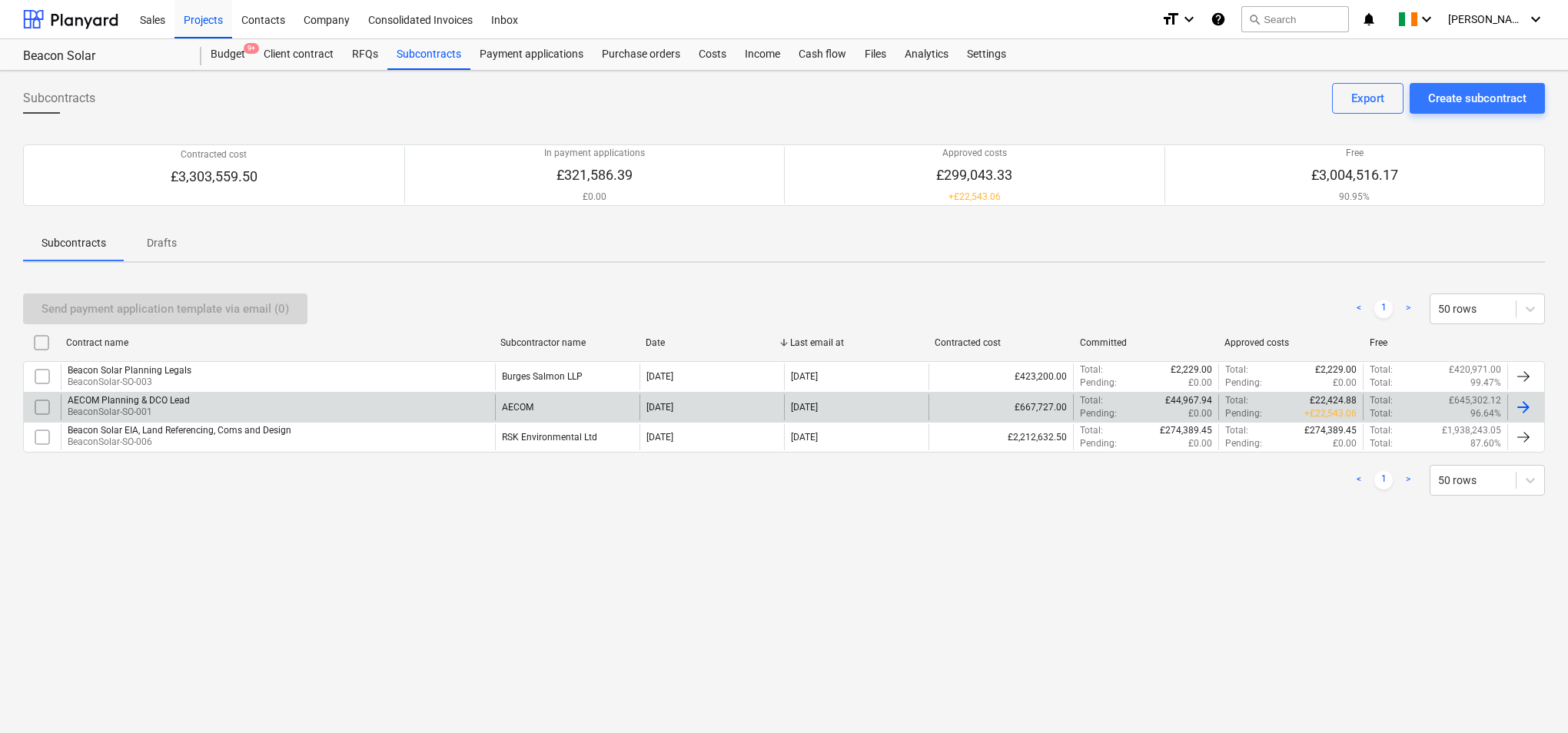
click at [411, 412] on div "AECOM Planning & DCO Lead BeaconSolar-SO-001" at bounding box center [277, 408] width 434 height 26
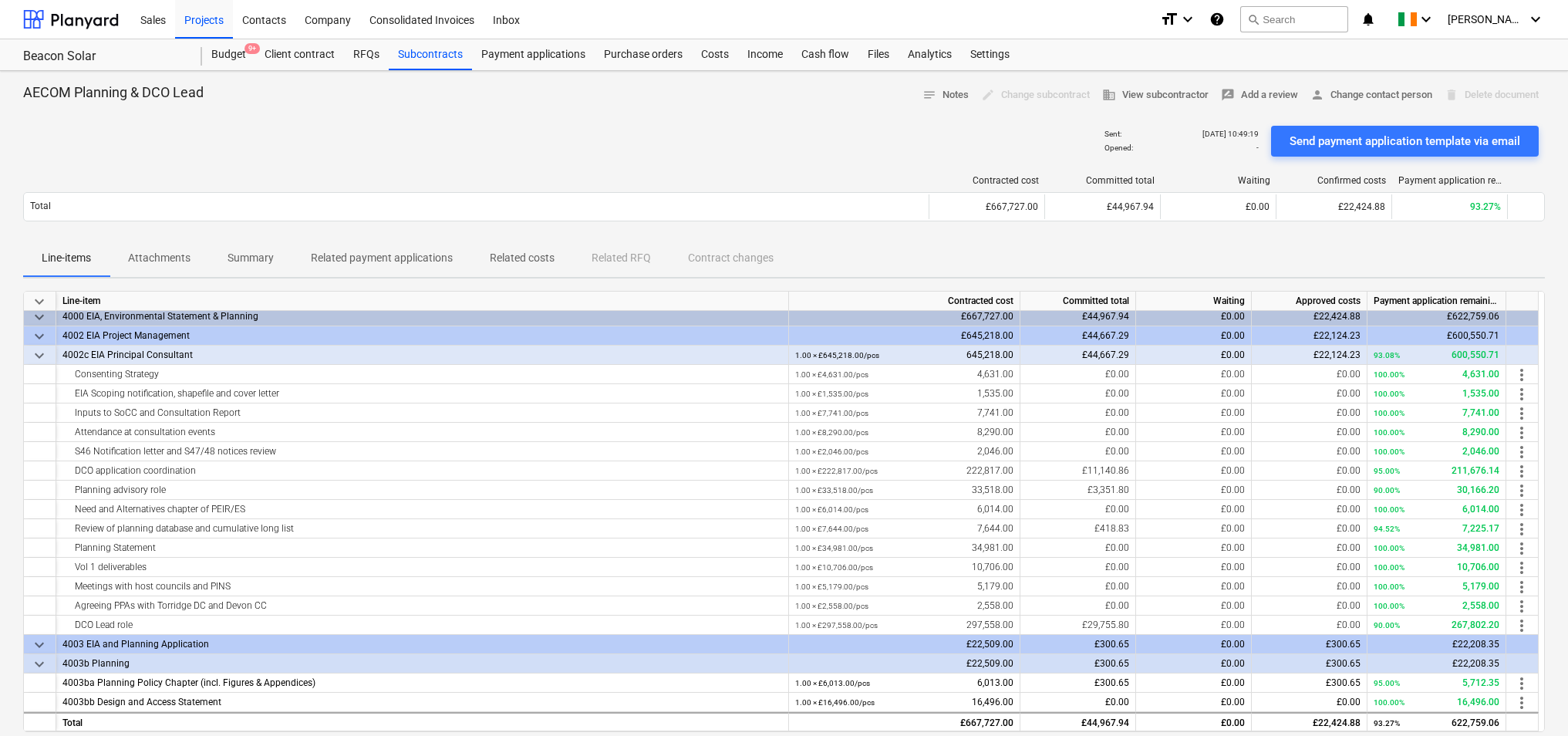
click at [650, 133] on div "Sent : [DATE] 10:49:19 Opened : - Send payment application template via email" at bounding box center [784, 140] width 1522 height 43
